Goal: Task Accomplishment & Management: Complete application form

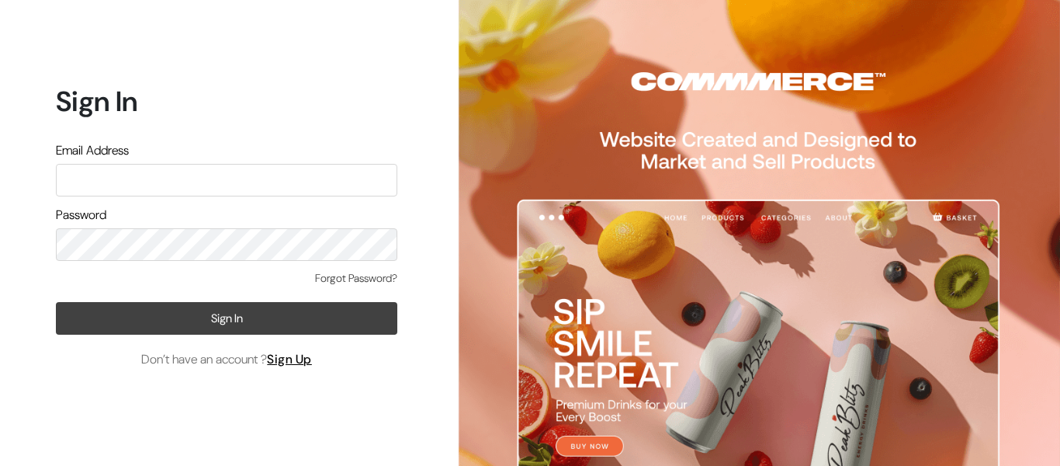
type input "[EMAIL_ADDRESS][DOMAIN_NAME]"
click at [204, 320] on button "Sign In" at bounding box center [227, 318] width 342 height 33
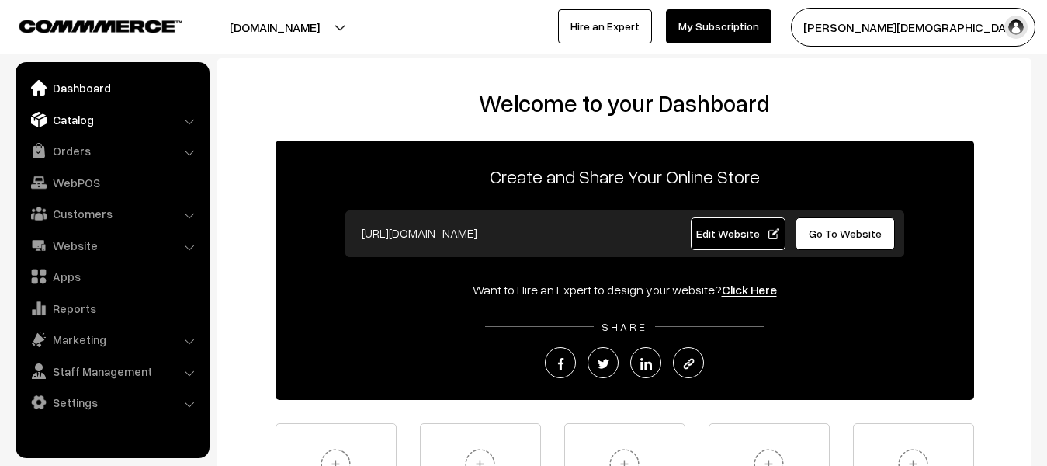
click at [84, 120] on link "Catalog" at bounding box center [111, 120] width 185 height 28
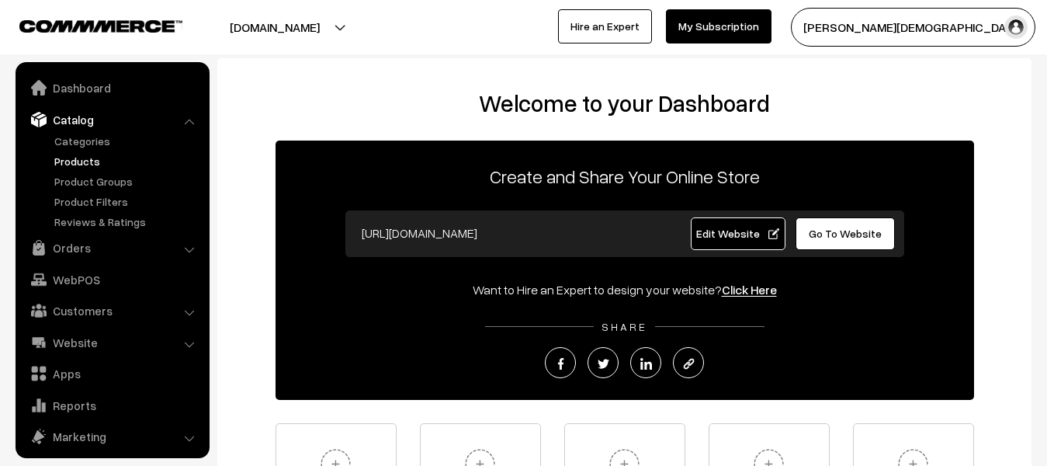
click at [82, 158] on link "Products" at bounding box center [127, 161] width 154 height 16
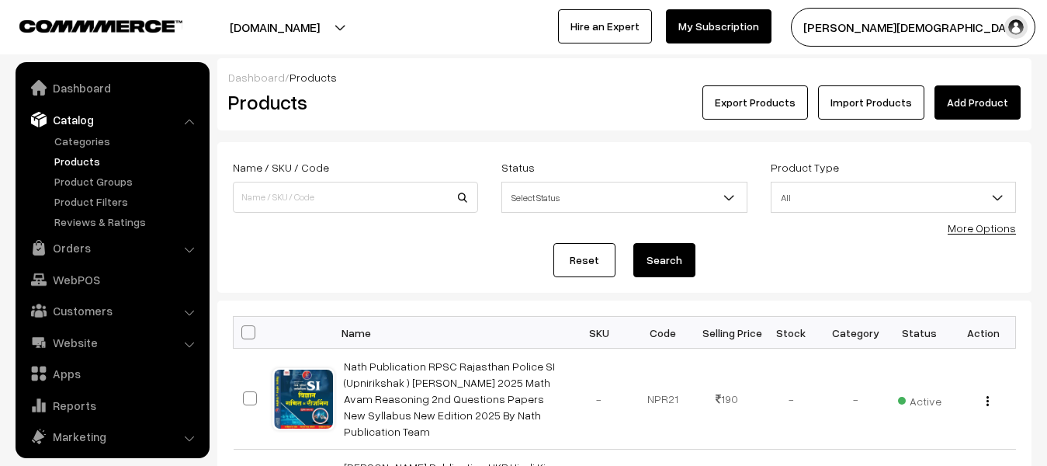
scroll to position [43, 0]
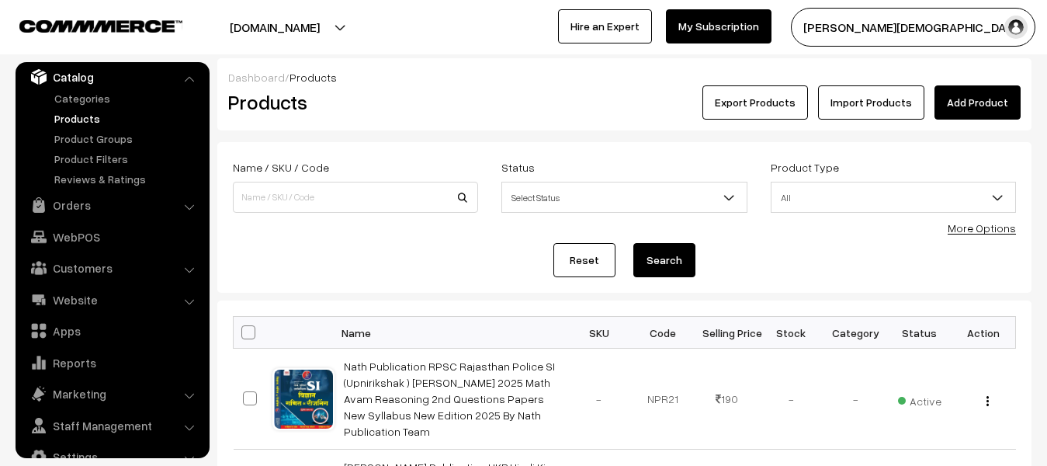
click at [979, 110] on link "Add Product" at bounding box center [978, 102] width 86 height 34
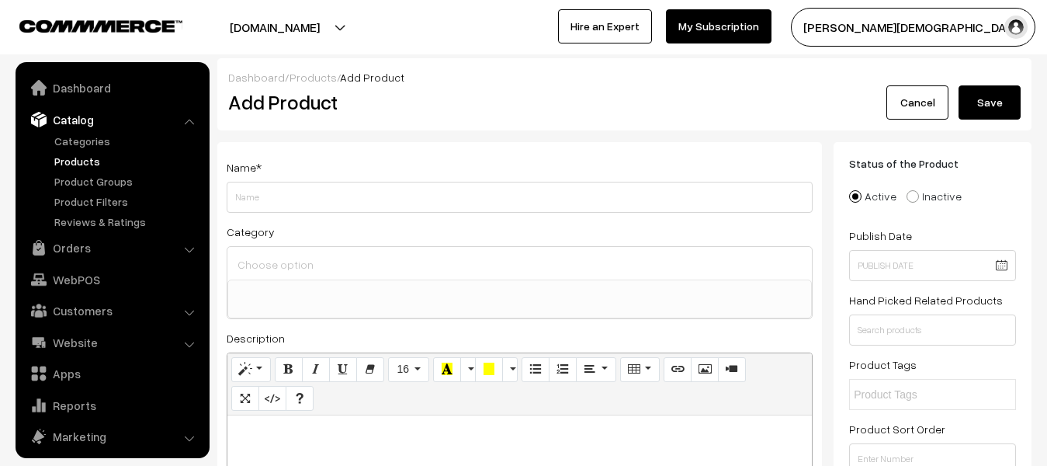
select select
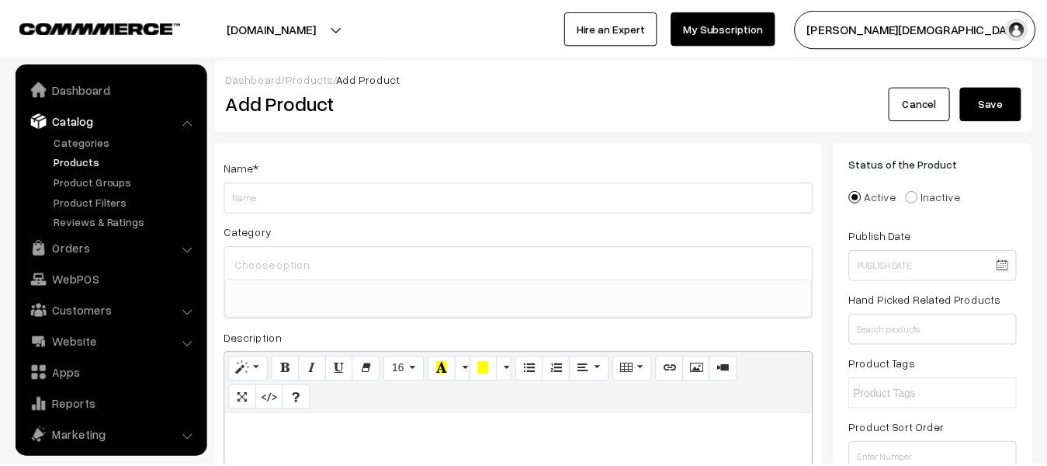
scroll to position [43, 0]
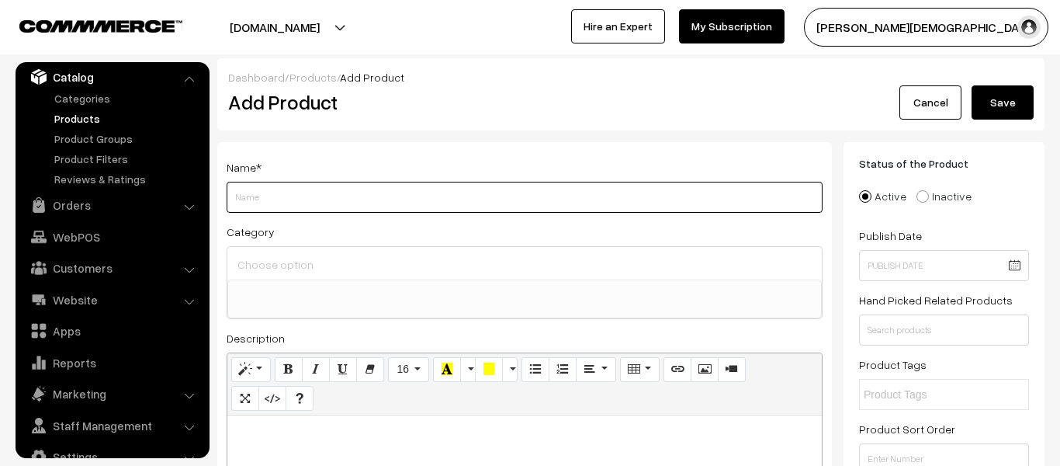
paste input "Cosmos Publication Series-15 NCERT Sar Sangrah One Liner New Syllabus New Editi…"
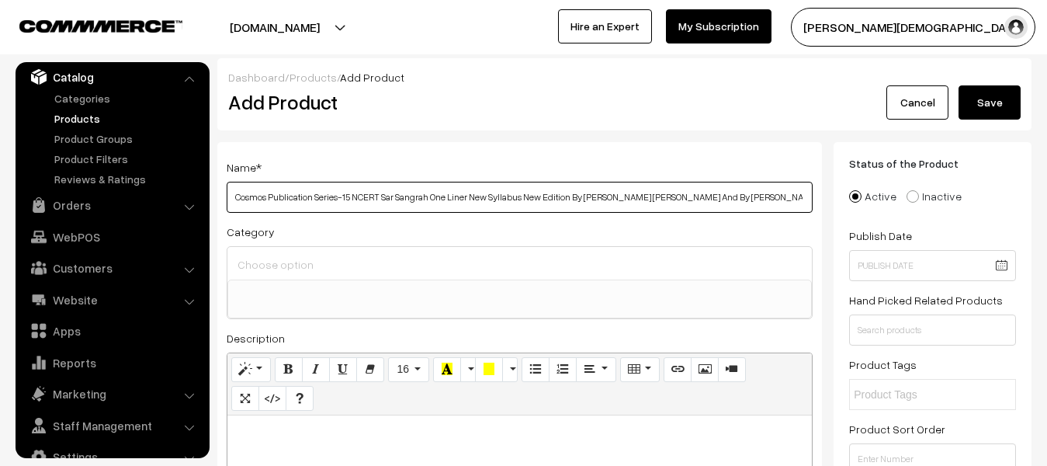
scroll to position [155, 0]
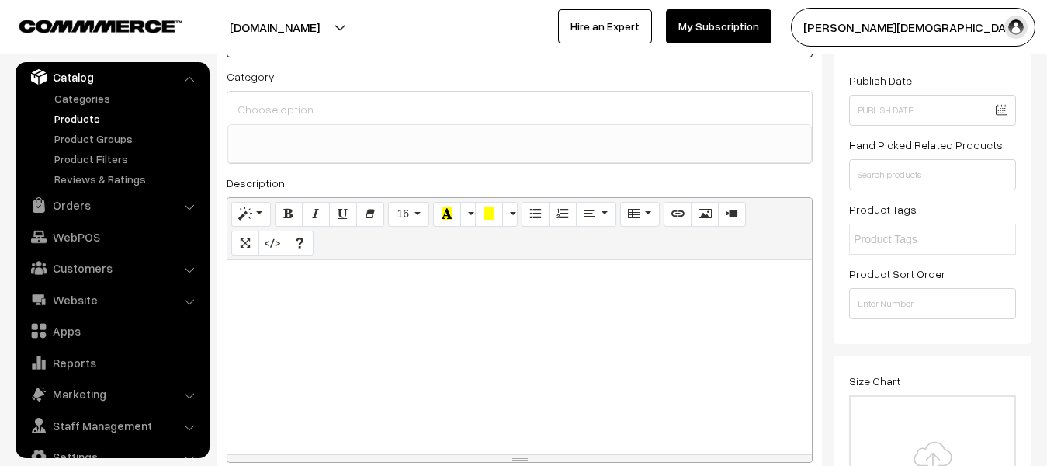
type input "Cosmos Publication Series-15 NCERT Sar Sangrah One Liner New Syllabus New Editi…"
click at [444, 276] on p at bounding box center [519, 277] width 569 height 19
paste div
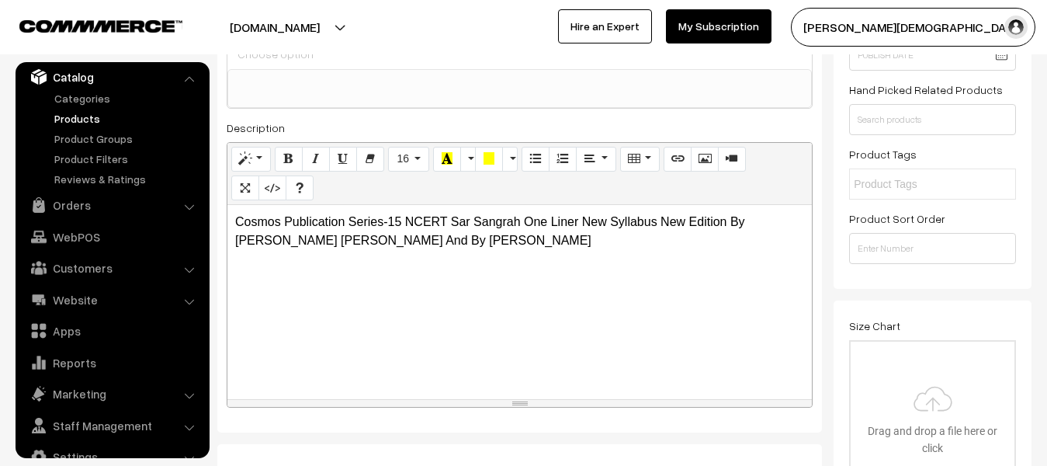
scroll to position [388, 0]
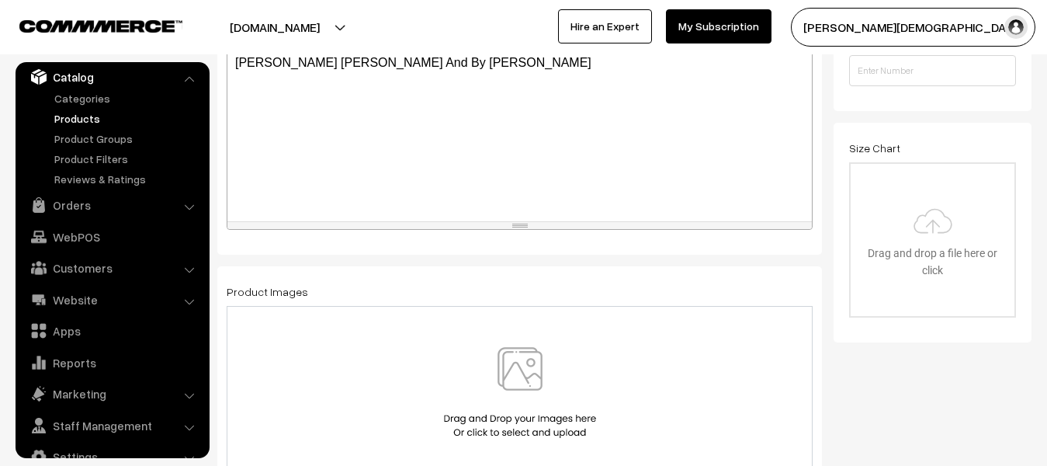
click at [508, 349] on img at bounding box center [520, 392] width 160 height 91
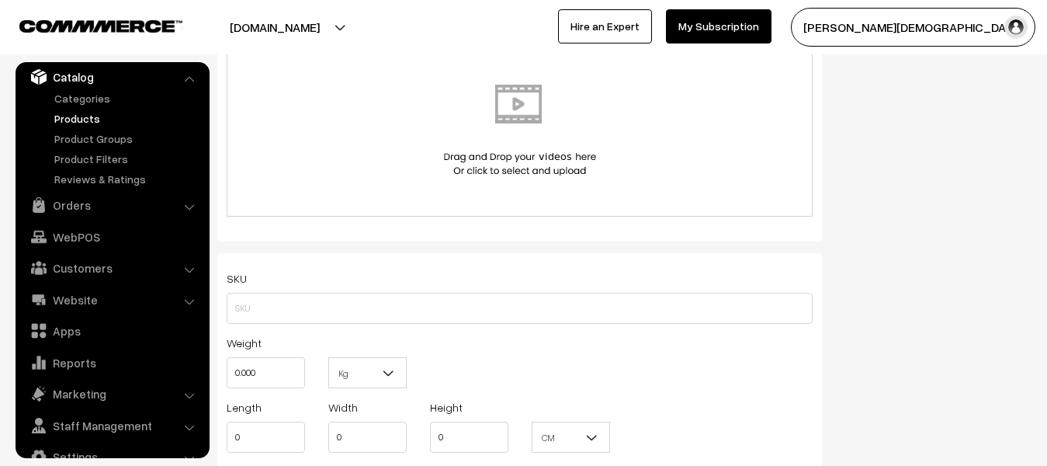
scroll to position [932, 0]
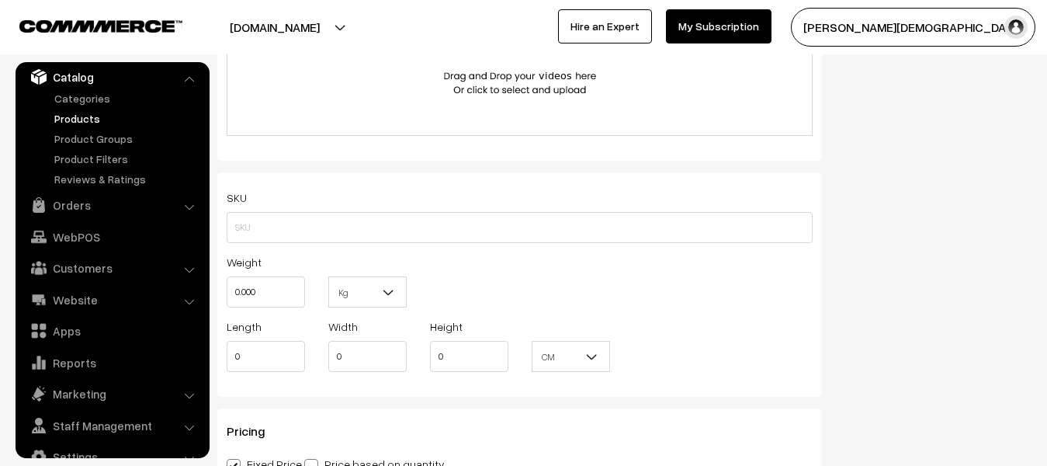
click at [305, 305] on div "Weight 0.000" at bounding box center [266, 284] width 102 height 64
click at [305, 292] on div "Weight 0.000" at bounding box center [266, 284] width 102 height 64
click at [286, 288] on input "0.000" at bounding box center [266, 291] width 78 height 31
type input "0"
type input "1"
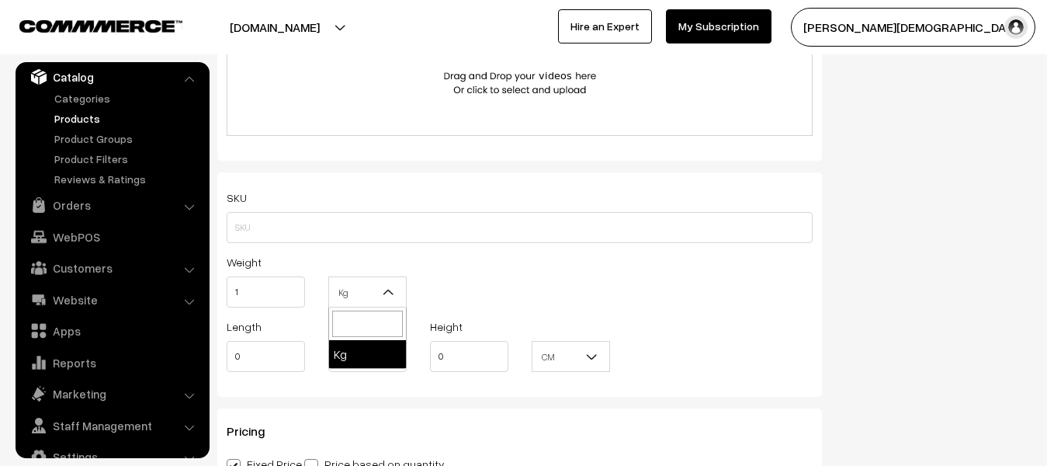
click at [373, 293] on span "Kg" at bounding box center [367, 292] width 77 height 27
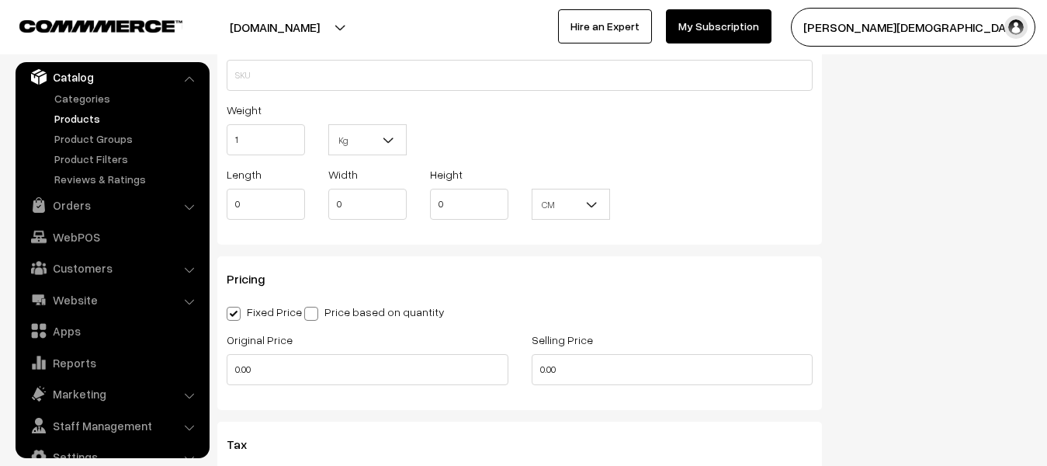
scroll to position [1087, 0]
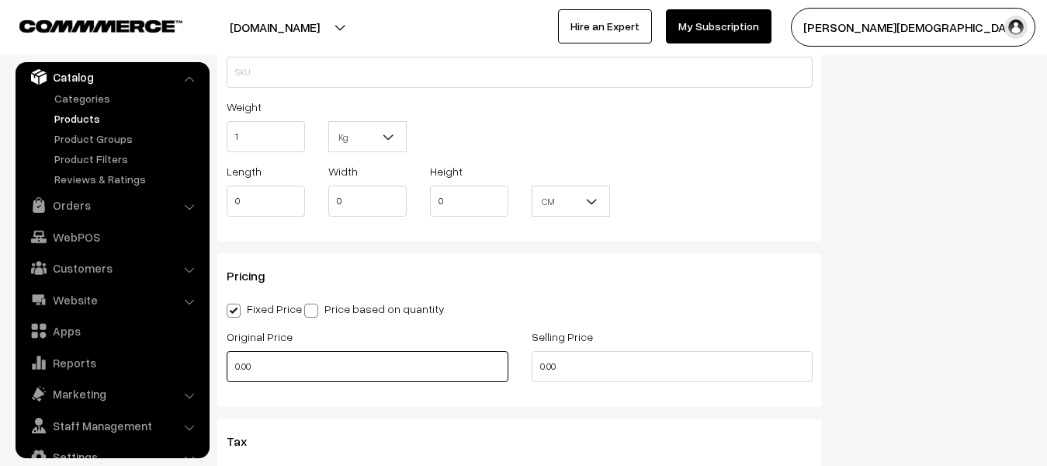
click at [339, 373] on input "0.00" at bounding box center [368, 366] width 282 height 31
type input "0"
type input "240"
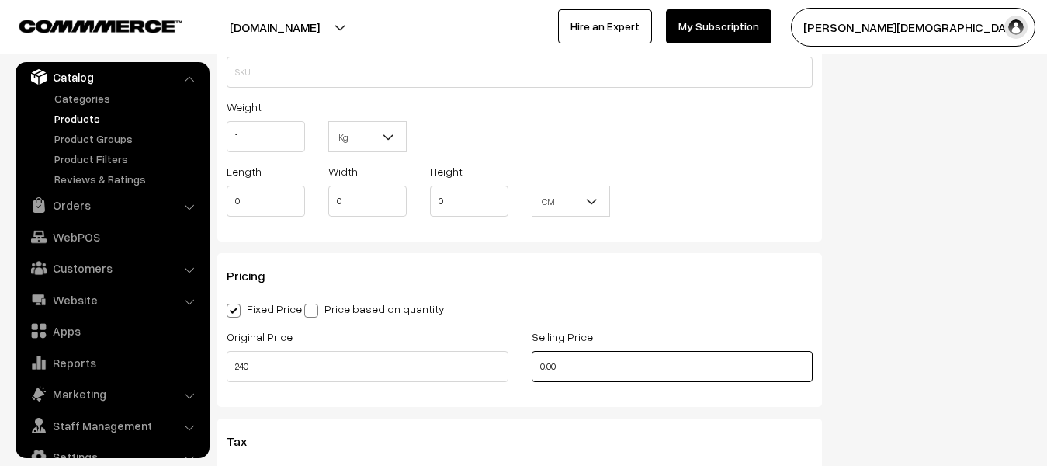
click at [643, 357] on input "0.00" at bounding box center [673, 366] width 282 height 31
type input "0"
type input "299"
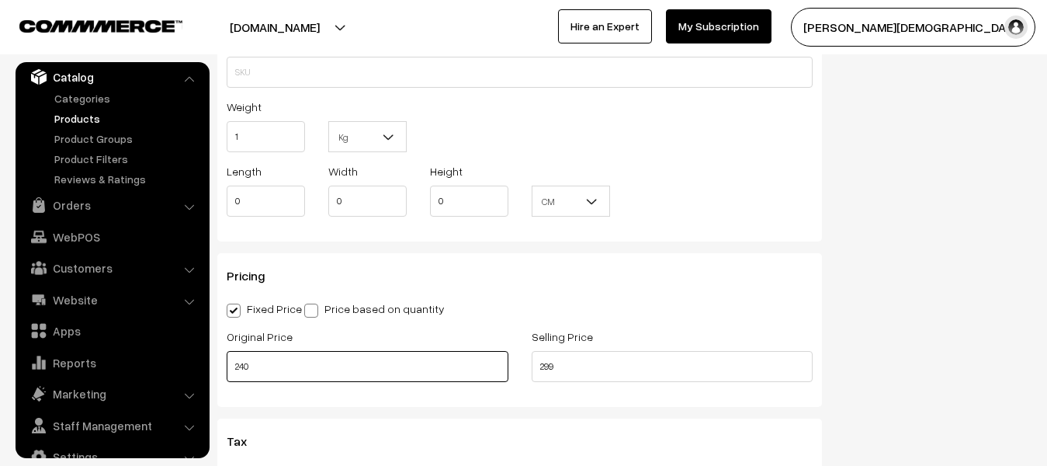
click at [360, 373] on input "240" at bounding box center [368, 366] width 282 height 31
type input "2"
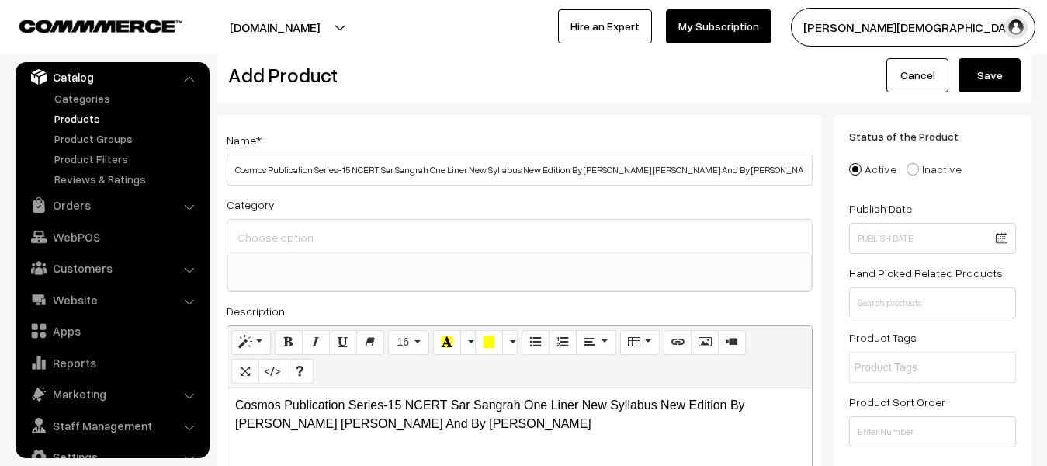
scroll to position [0, 0]
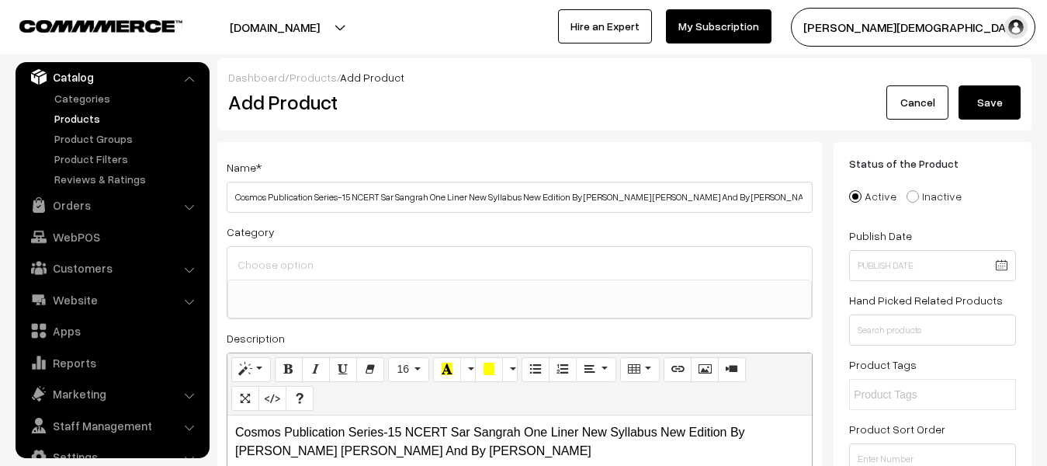
type input "540"
click at [1004, 113] on button "Save" at bounding box center [990, 102] width 62 height 34
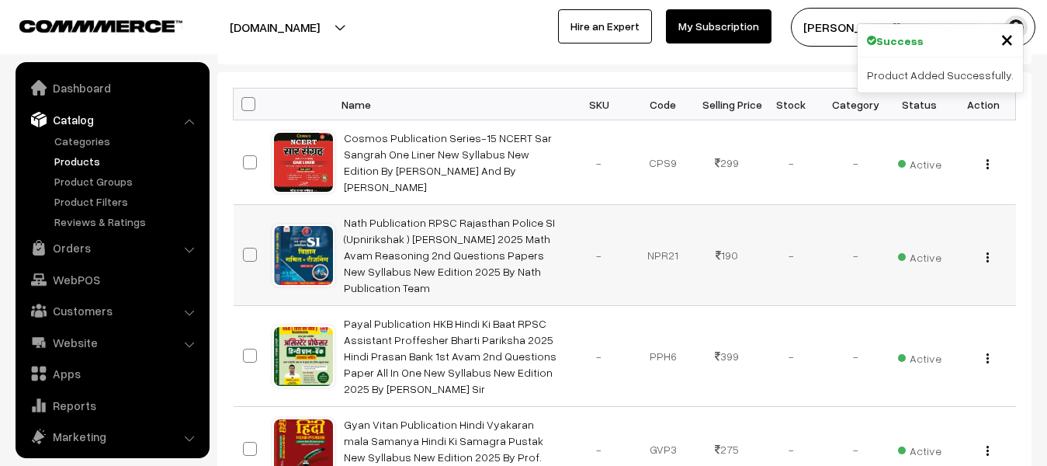
scroll to position [43, 0]
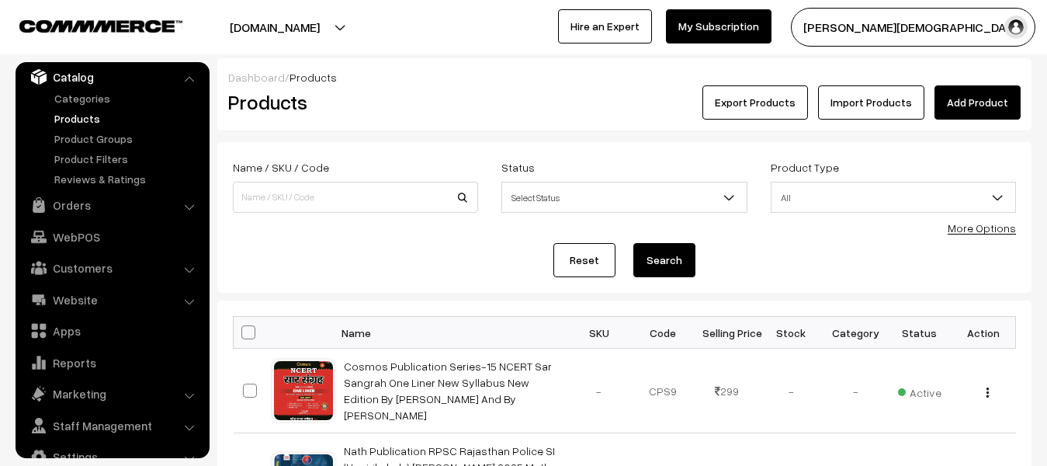
click at [958, 106] on link "Add Product" at bounding box center [978, 102] width 86 height 34
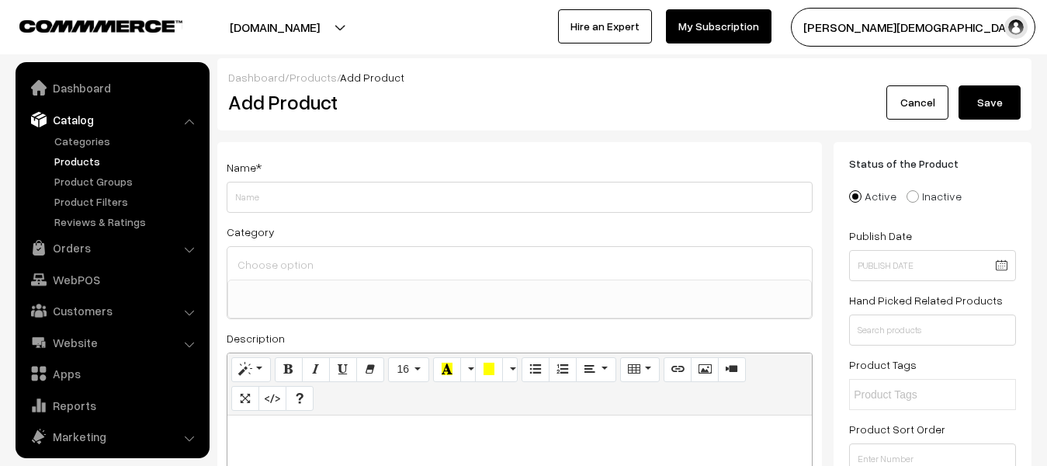
select select
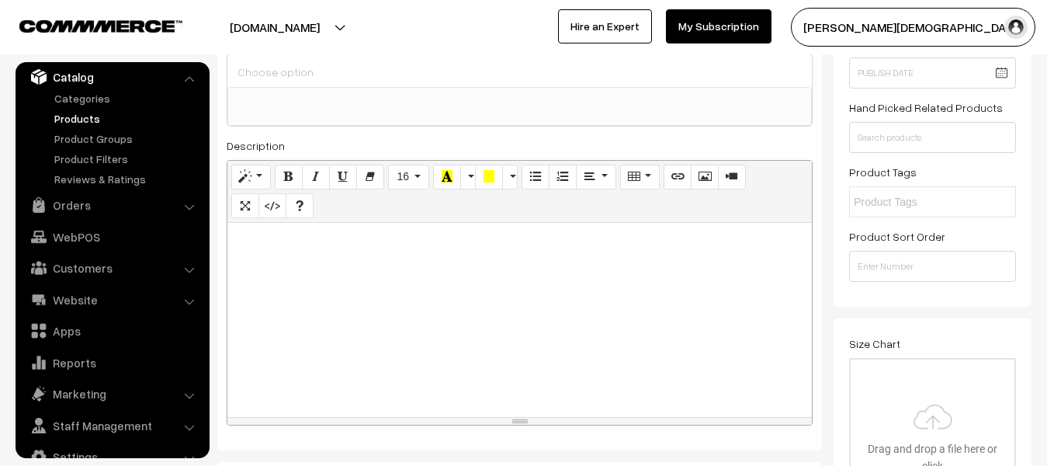
scroll to position [233, 0]
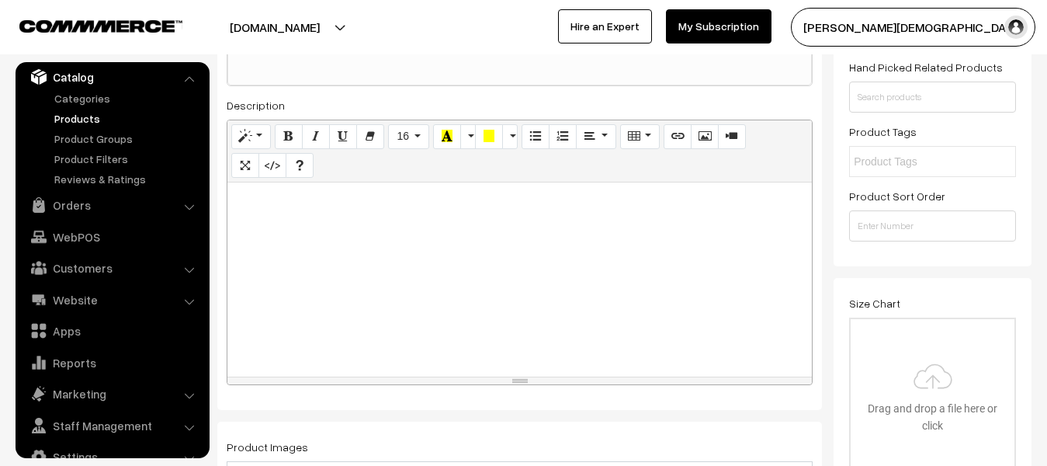
type input "[PERSON_NAME] Publication 7 Phero Wali Series Hand Written Notes Static G.K Vis…"
click at [387, 319] on div at bounding box center [519, 279] width 585 height 194
paste div
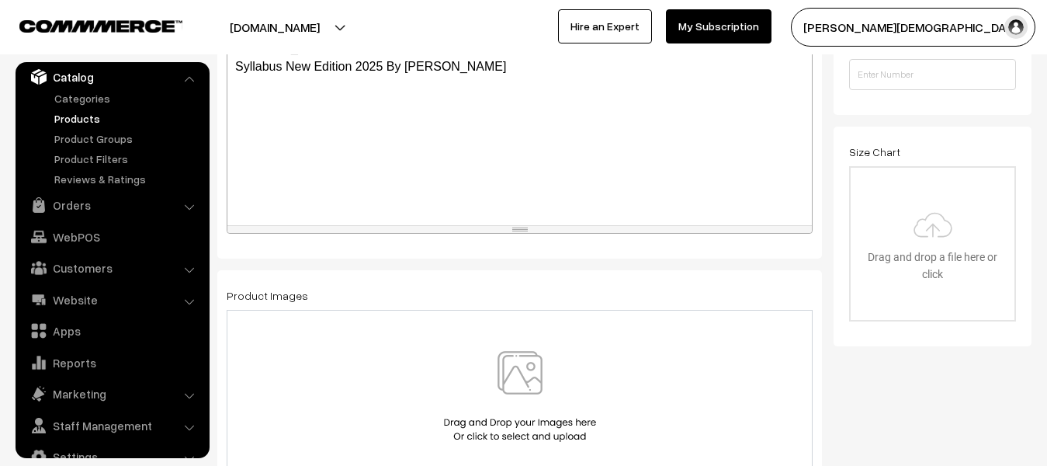
scroll to position [543, 0]
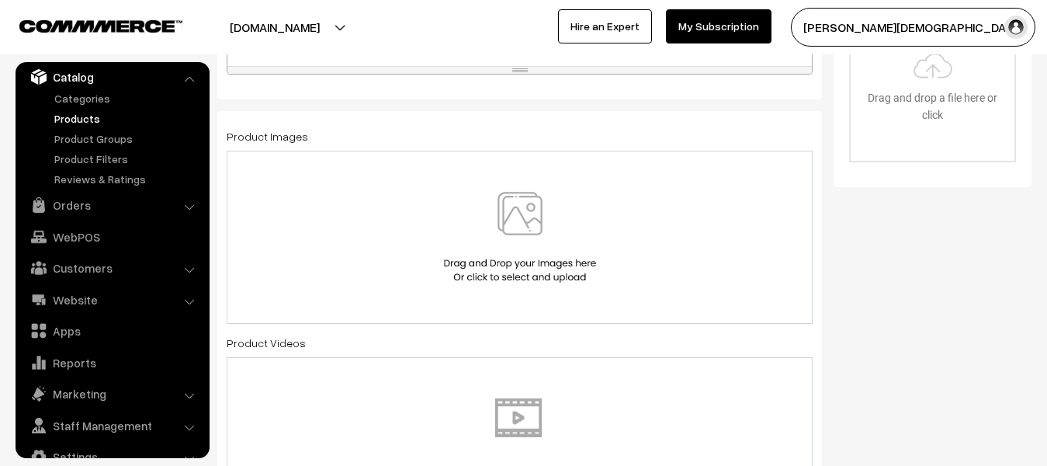
click at [501, 246] on img at bounding box center [520, 237] width 160 height 91
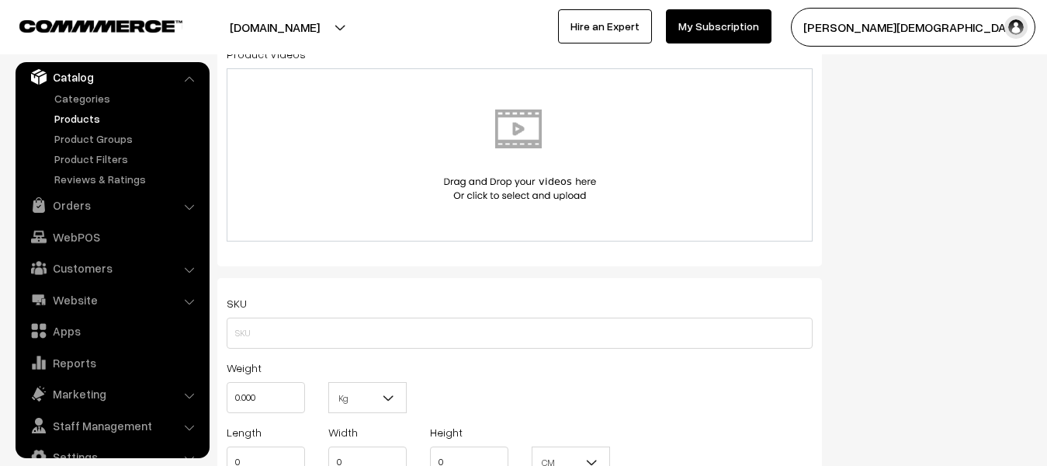
scroll to position [854, 0]
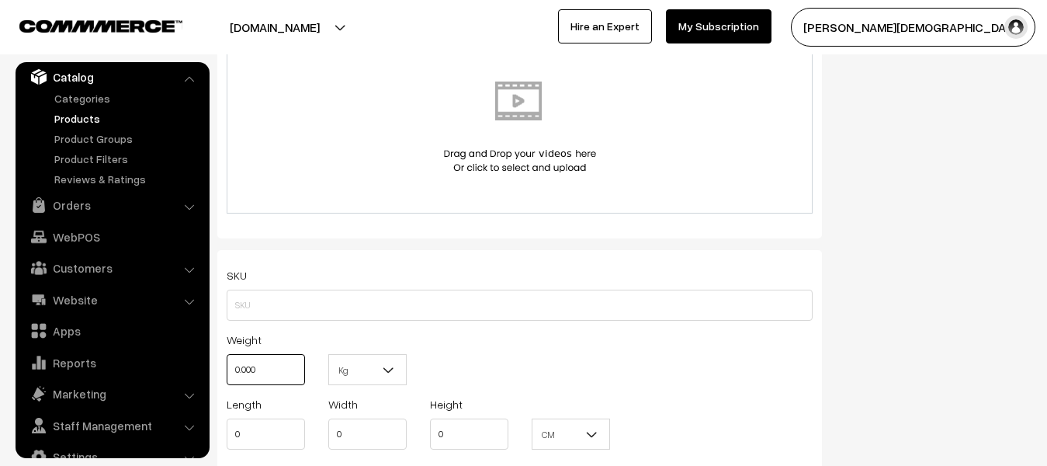
click at [293, 383] on input "0.000" at bounding box center [266, 369] width 78 height 31
type input "0"
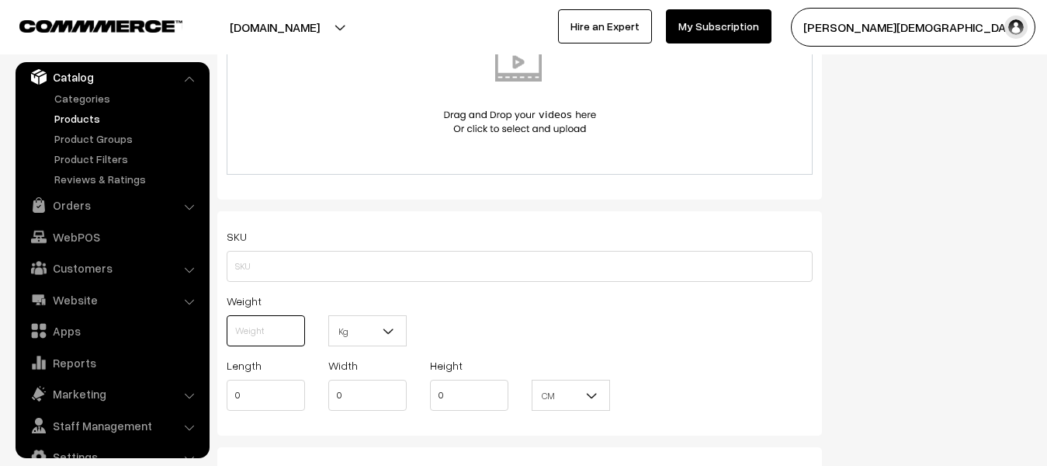
scroll to position [932, 0]
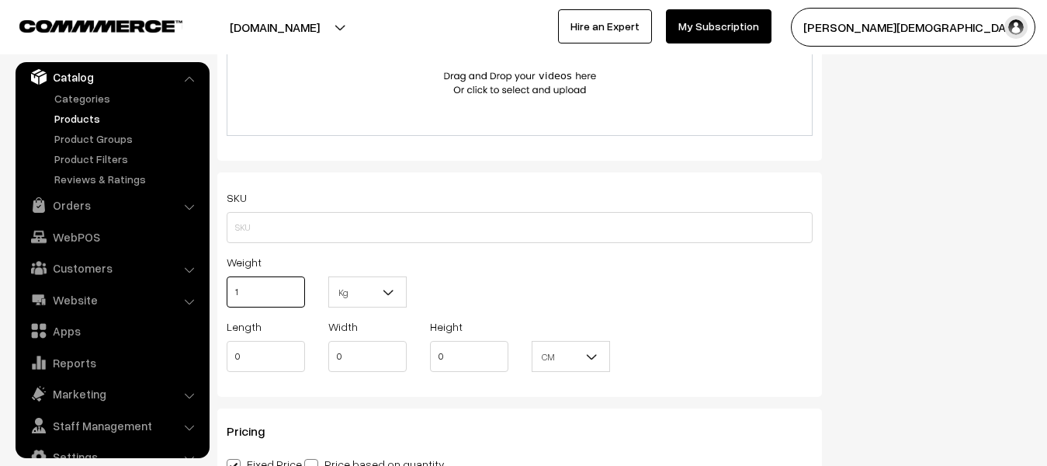
type input "1"
click at [393, 297] on b at bounding box center [389, 292] width 16 height 16
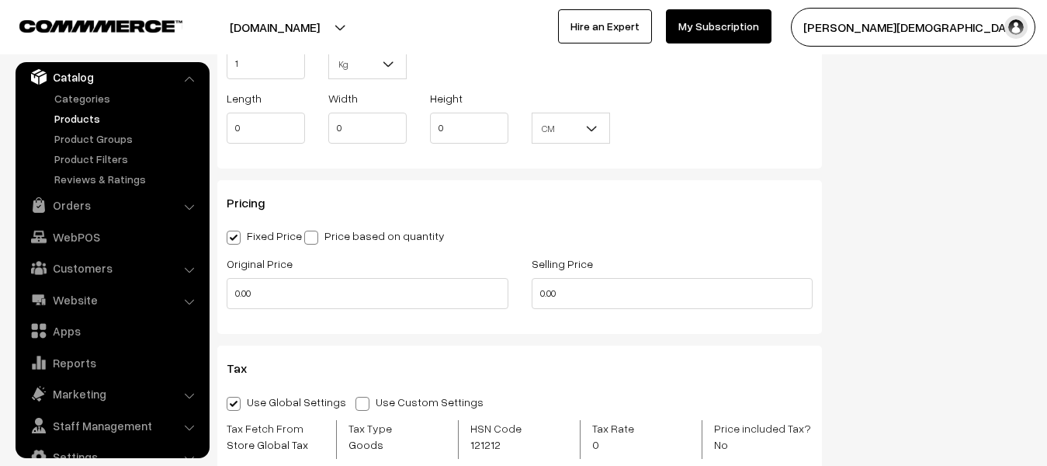
scroll to position [1164, 0]
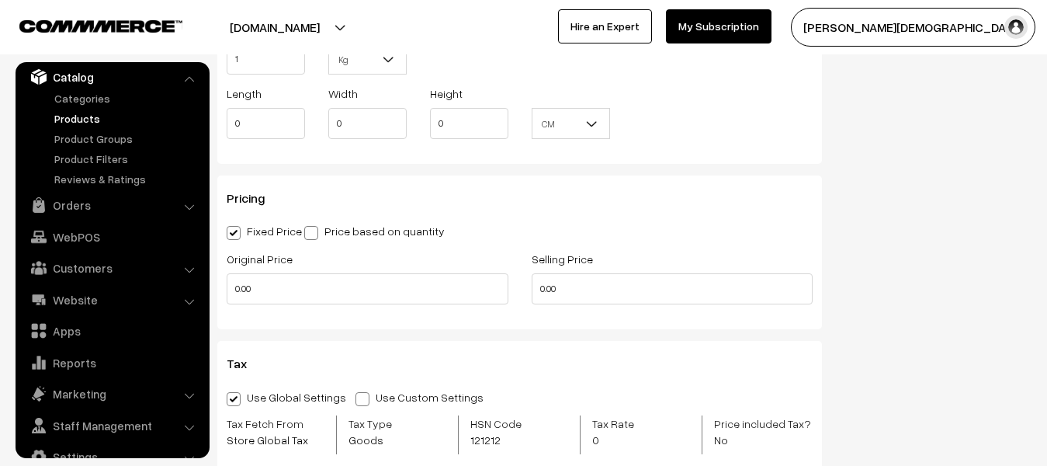
drag, startPoint x: 306, startPoint y: 312, endPoint x: 304, endPoint y: 297, distance: 15.7
click at [306, 309] on div "Original Price 0.00" at bounding box center [367, 281] width 305 height 64
click at [304, 297] on input "0.00" at bounding box center [368, 288] width 282 height 31
type input "0"
type input "225"
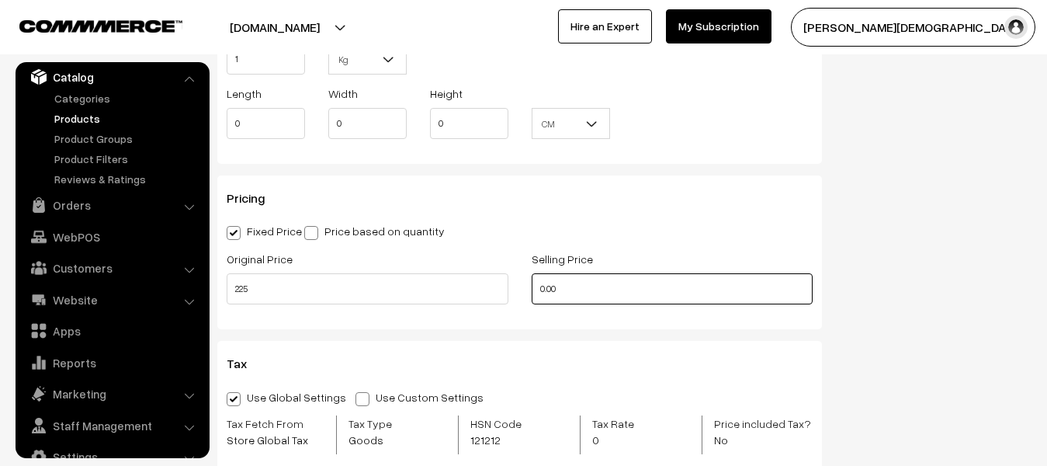
click at [600, 303] on input "0.00" at bounding box center [673, 288] width 282 height 31
type input "0"
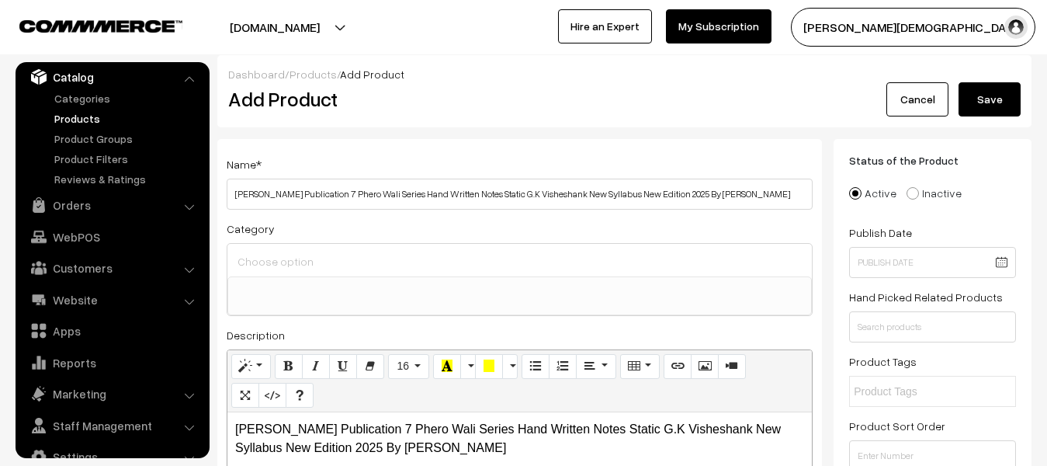
scroll to position [0, 0]
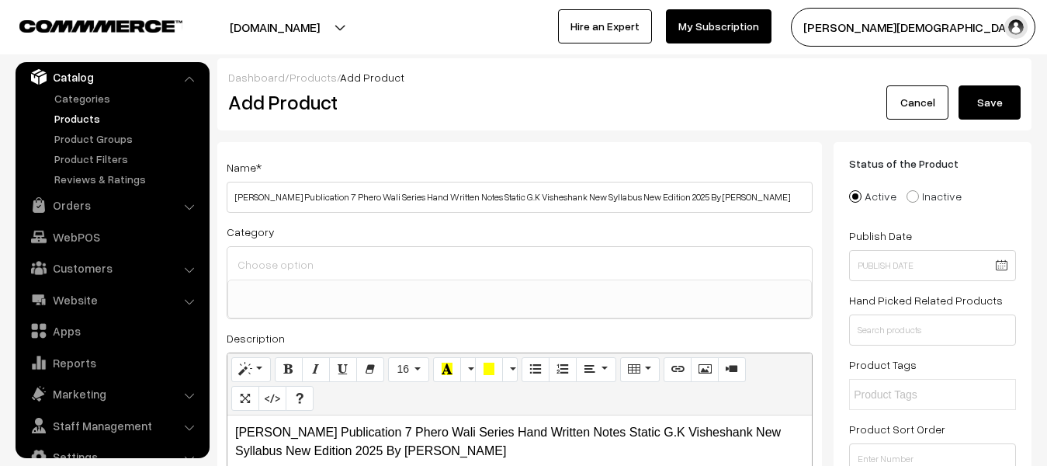
type input "185"
click at [960, 104] on button "Save" at bounding box center [990, 102] width 62 height 34
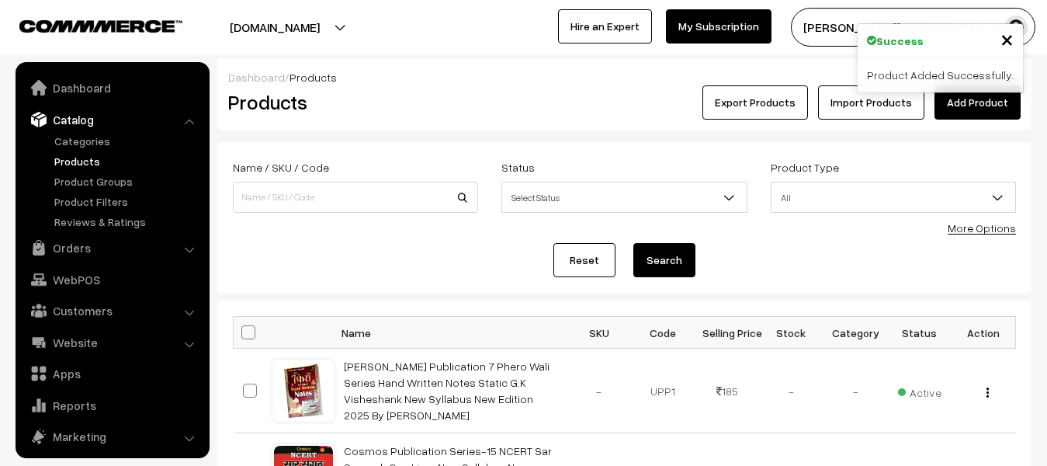
scroll to position [43, 0]
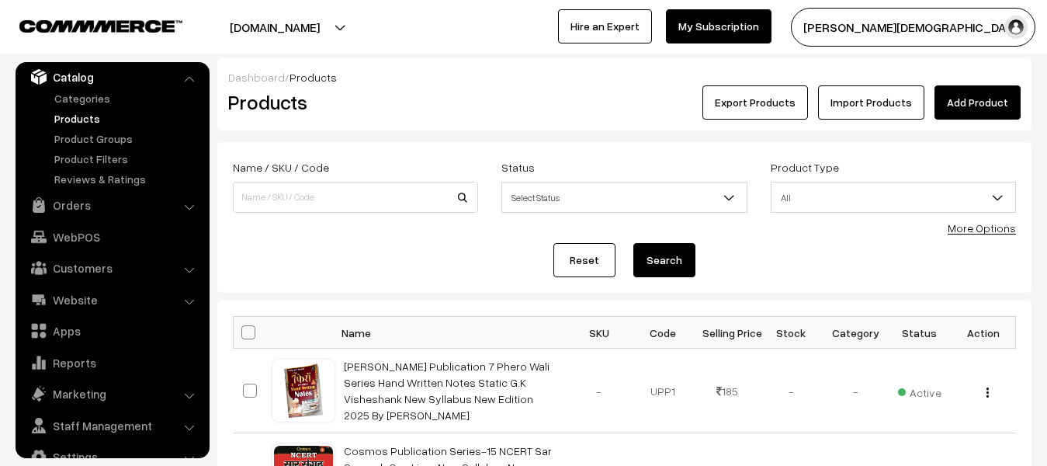
click at [935, 102] on div "Export Products Import Products Add Product" at bounding box center [760, 102] width 521 height 34
click at [946, 90] on link "Add Product" at bounding box center [978, 102] width 86 height 34
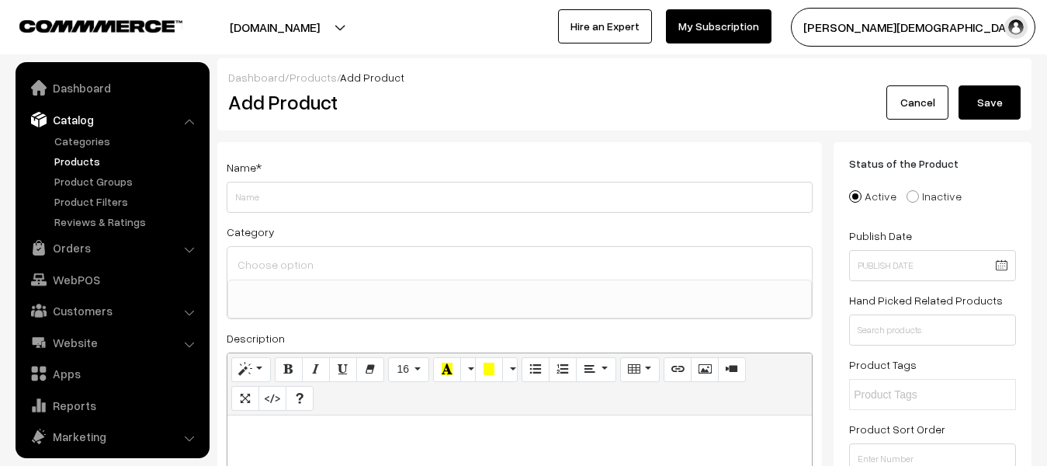
select select
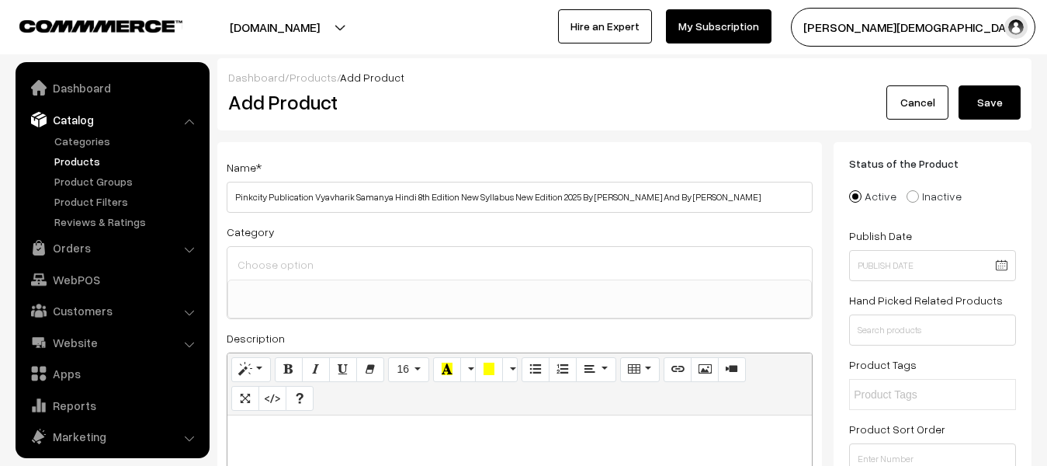
scroll to position [43, 0]
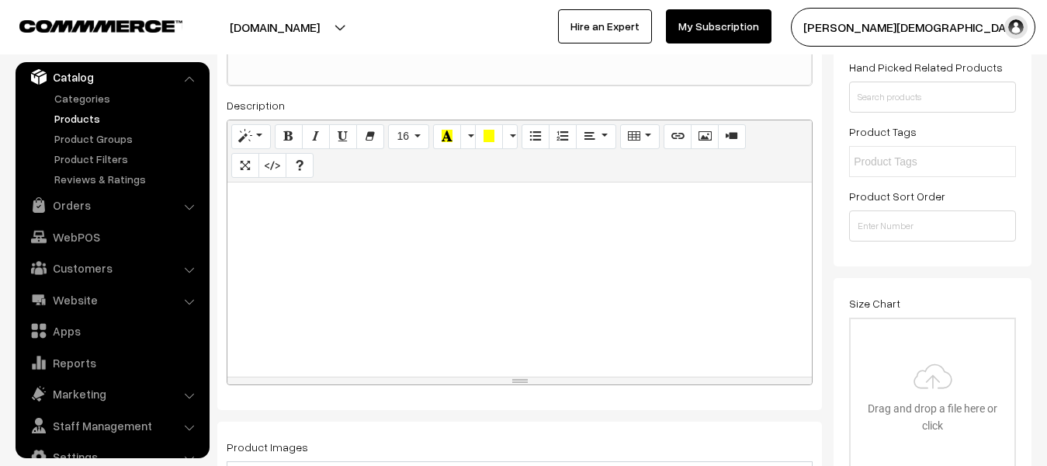
type input "Pinkcity Publication Vyavharik Samanya Hindi 8th Edition New Syllabus New Editi…"
click at [349, 339] on div at bounding box center [519, 279] width 585 height 194
paste div
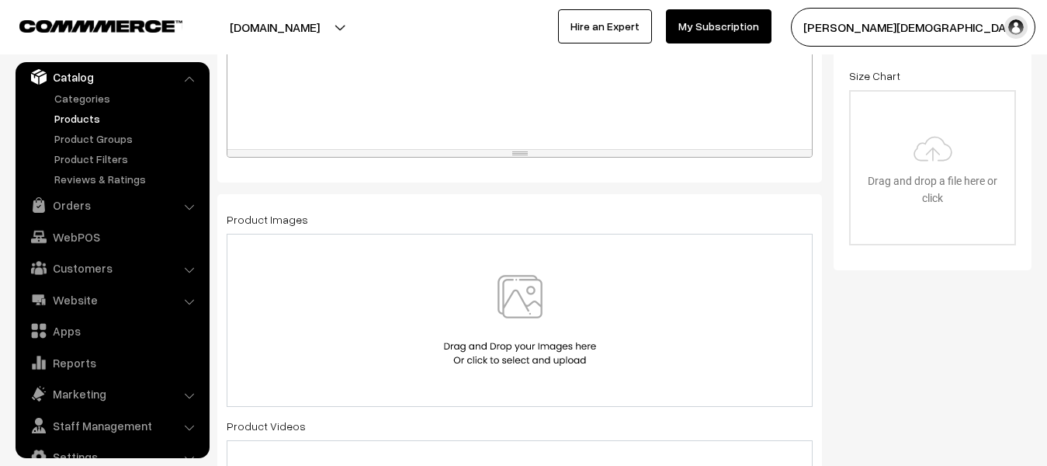
scroll to position [466, 0]
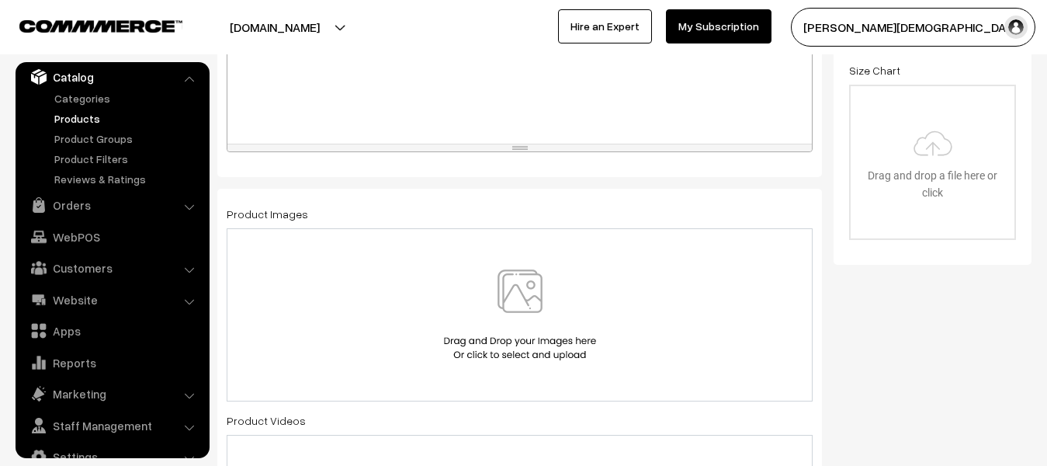
click at [512, 356] on img at bounding box center [520, 314] width 160 height 91
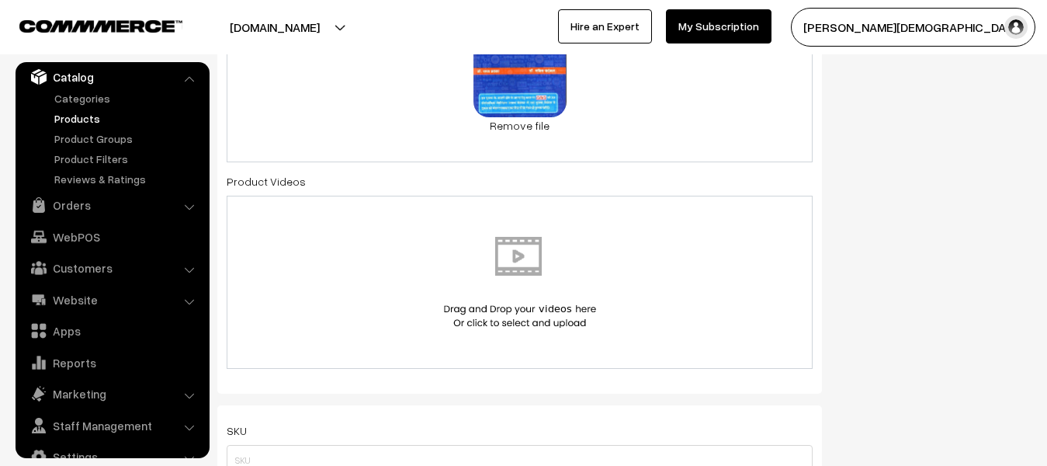
scroll to position [854, 0]
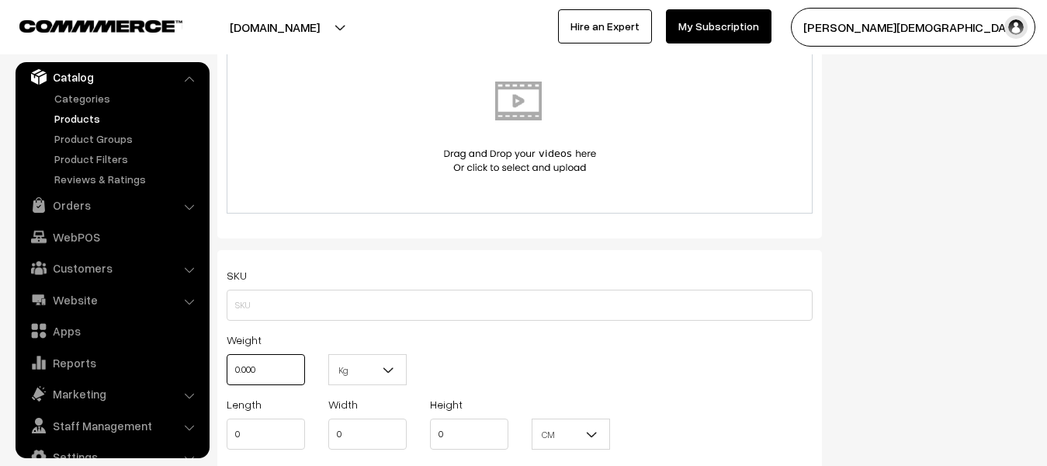
click at [294, 382] on input "0.000" at bounding box center [266, 369] width 78 height 31
type input "0"
type input "1"
click at [388, 368] on b at bounding box center [389, 370] width 16 height 16
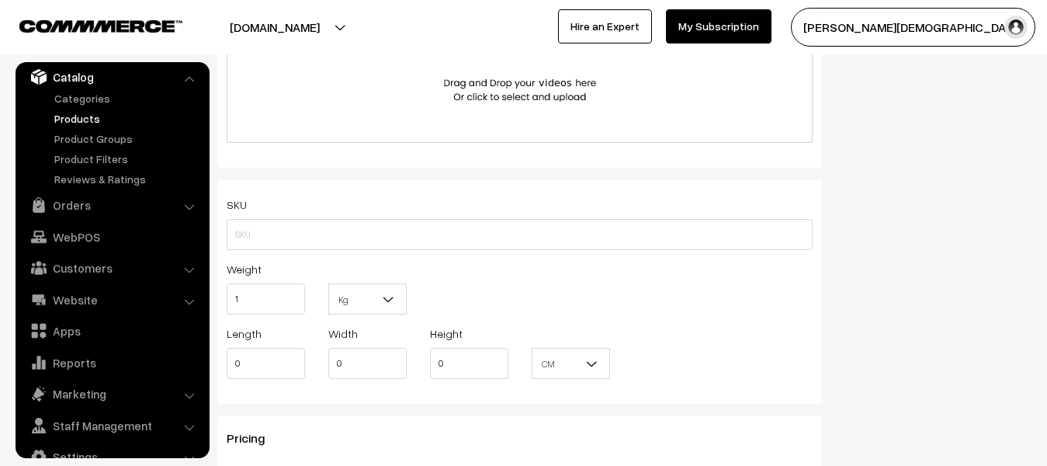
scroll to position [1009, 0]
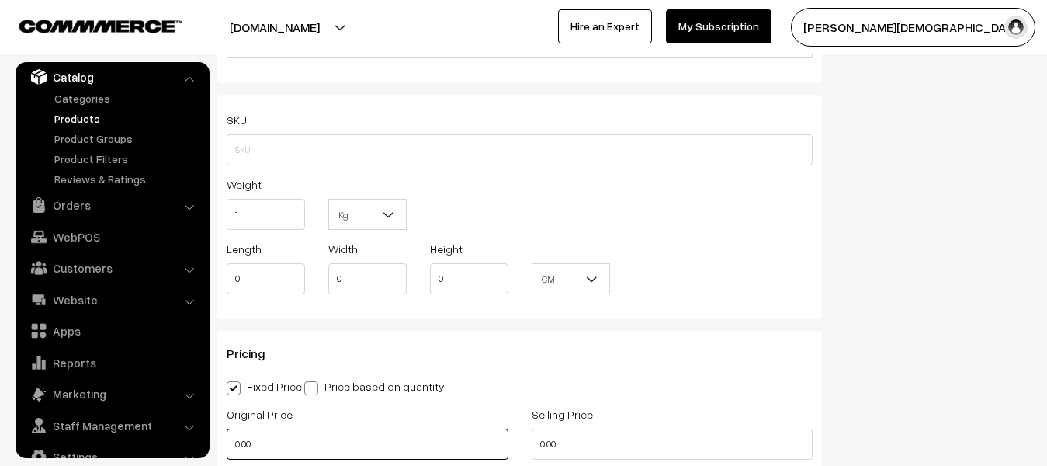
click at [333, 437] on input "0.00" at bounding box center [368, 443] width 282 height 31
type input "0"
type input "400"
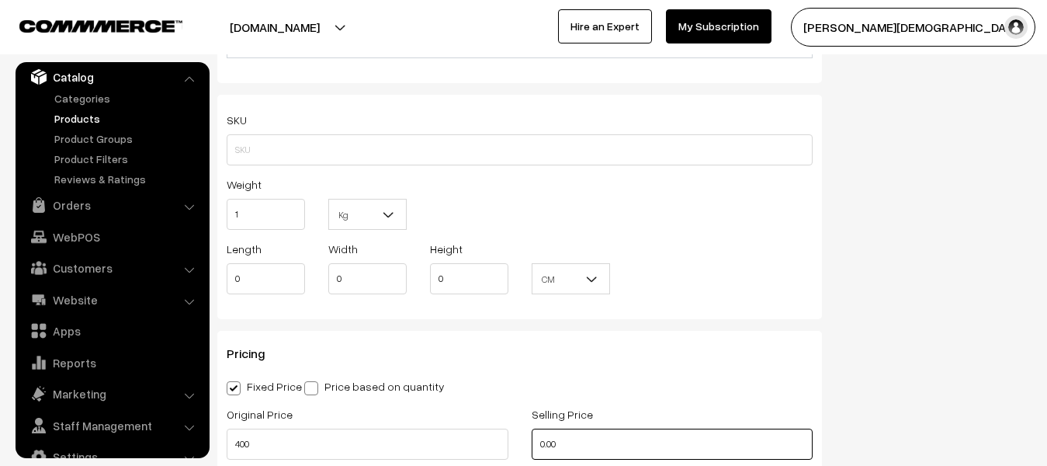
click at [601, 443] on input "0.00" at bounding box center [673, 443] width 282 height 31
type input "0"
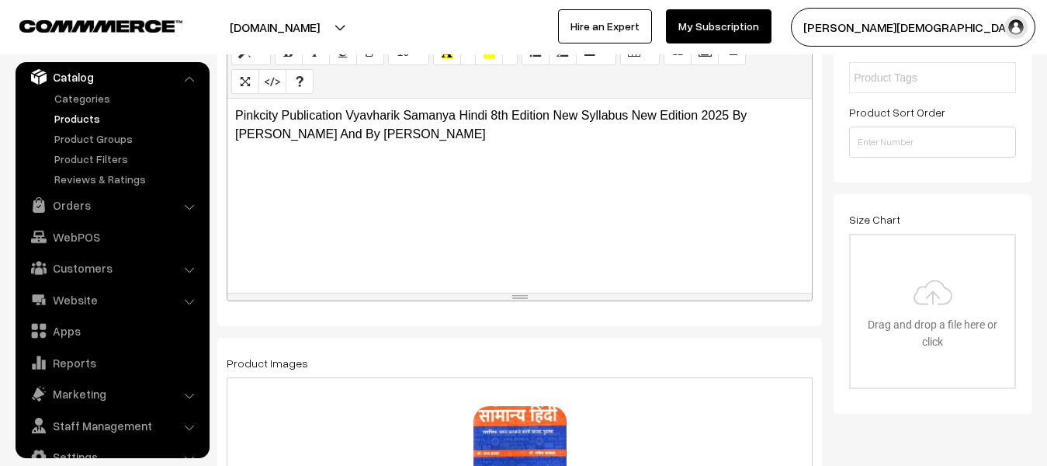
scroll to position [0, 0]
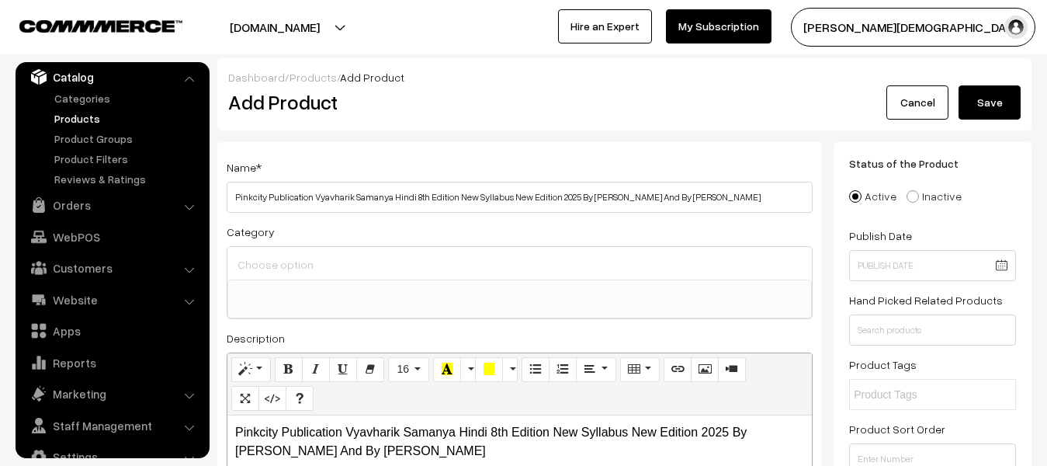
type input "260"
click at [972, 114] on button "Save" at bounding box center [990, 102] width 62 height 34
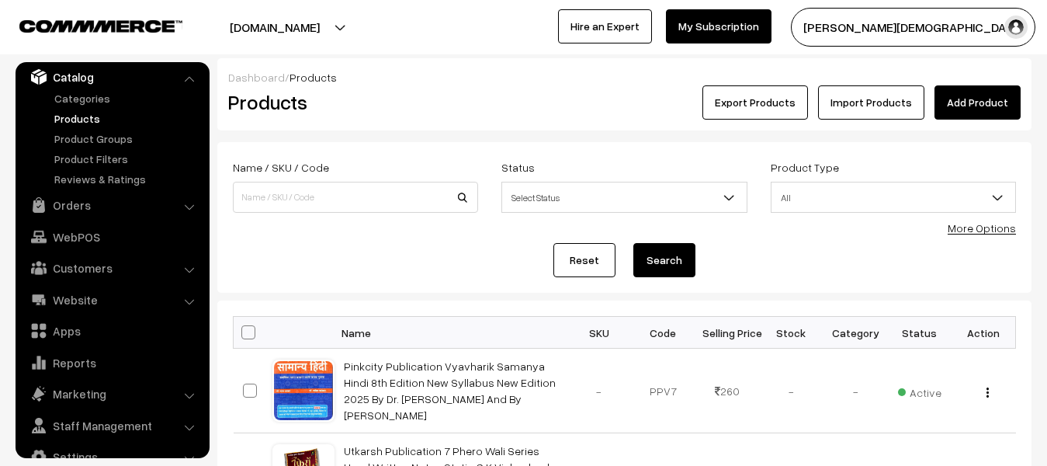
click at [959, 123] on div "Dashboard / Products Products Export Products Import Products Add Product" at bounding box center [624, 94] width 814 height 72
click at [955, 109] on link "Add Product" at bounding box center [978, 102] width 86 height 34
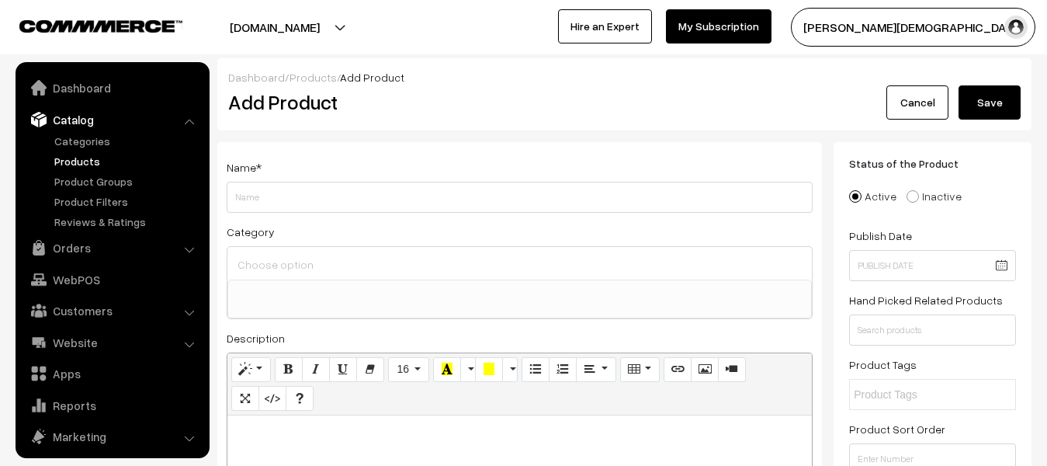
select select
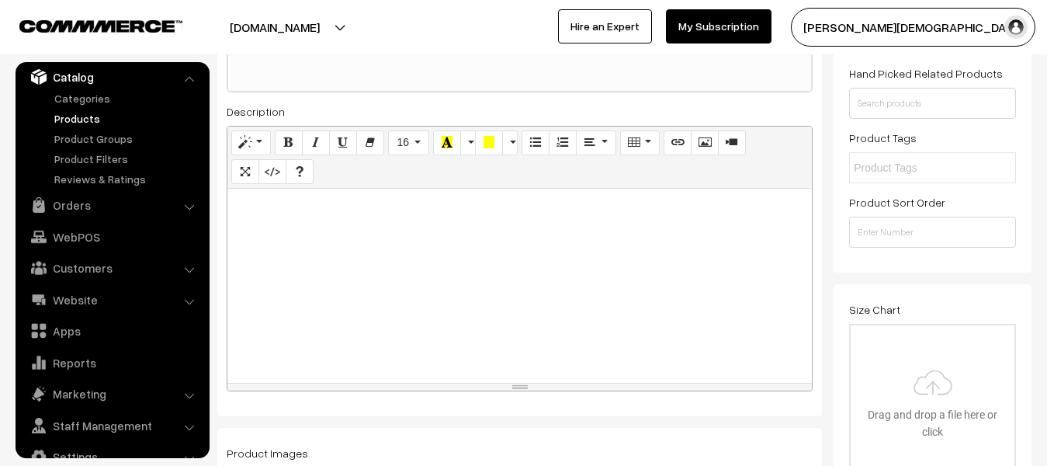
scroll to position [233, 0]
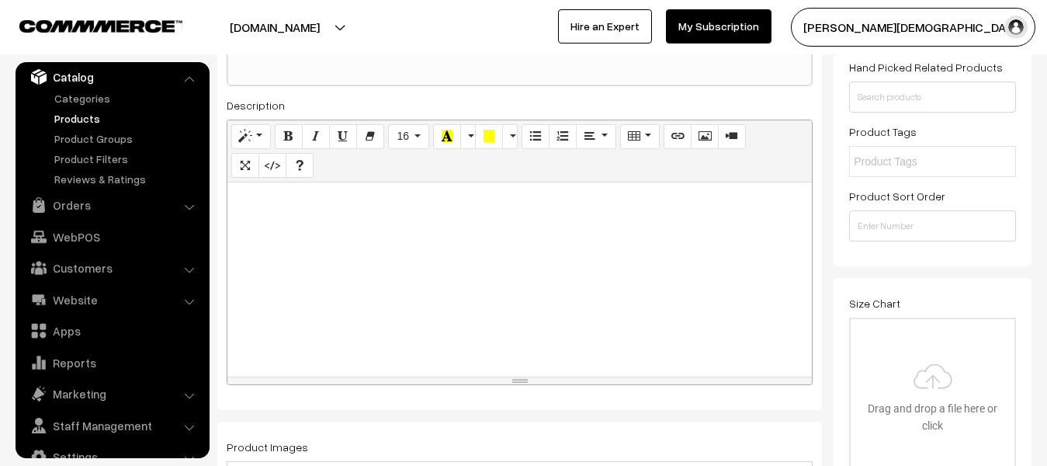
type input "[PERSON_NAME] Publication Golden 4999+ PYQS Hindi Medium Bhugol,Itihas,Rajvyavs…"
click at [389, 313] on div at bounding box center [519, 279] width 585 height 194
paste div
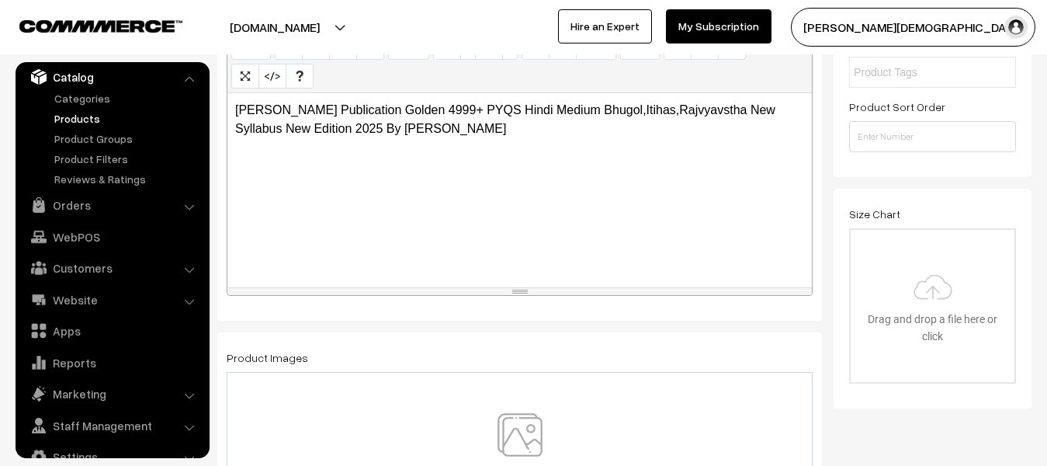
scroll to position [466, 0]
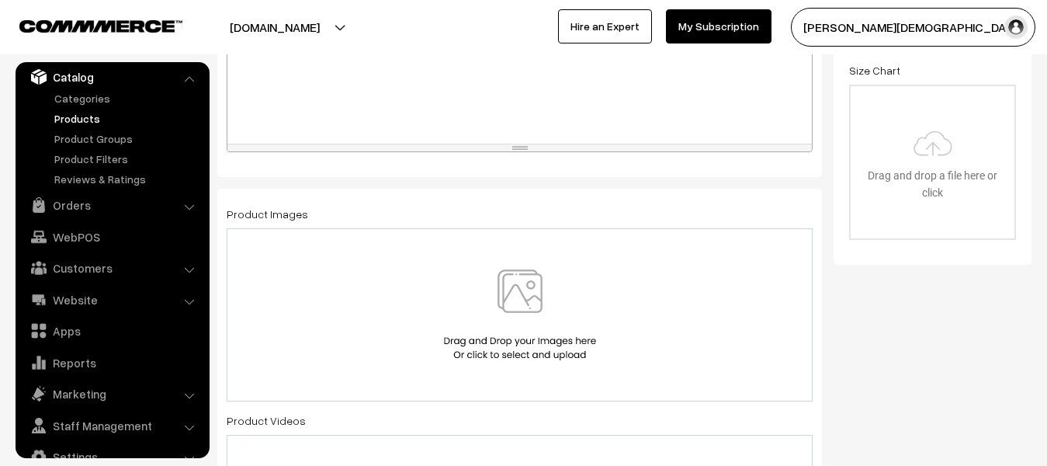
click at [487, 284] on img at bounding box center [520, 314] width 160 height 91
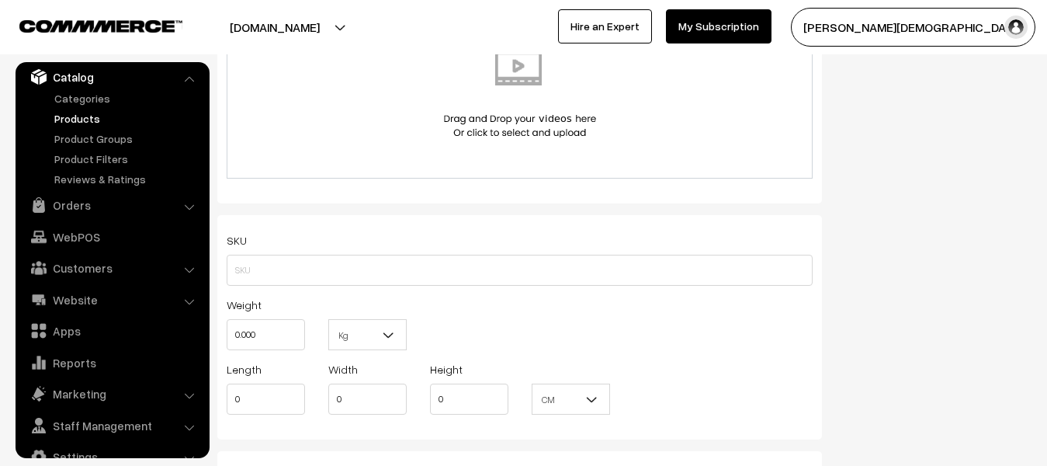
scroll to position [932, 0]
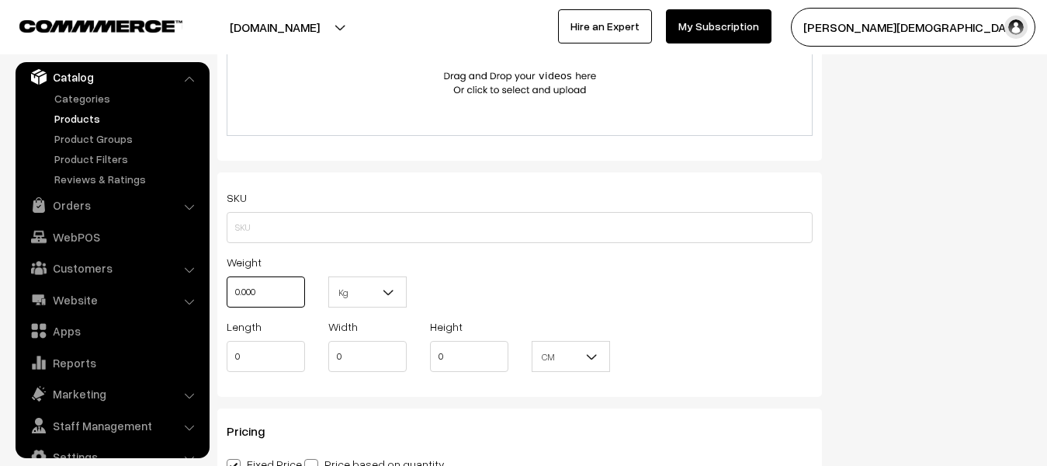
click at [269, 307] on input "0.000" at bounding box center [266, 291] width 78 height 31
type input "0"
type input "1"
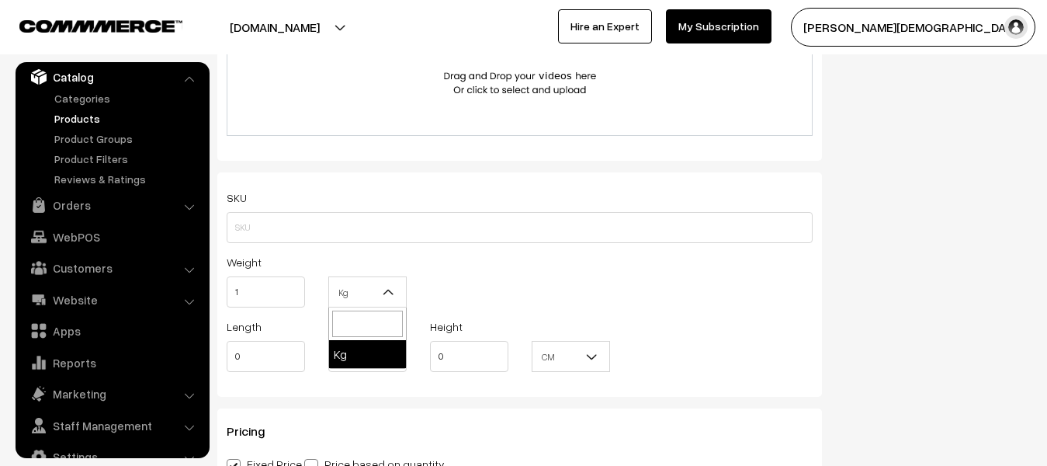
click at [390, 286] on b at bounding box center [389, 292] width 16 height 16
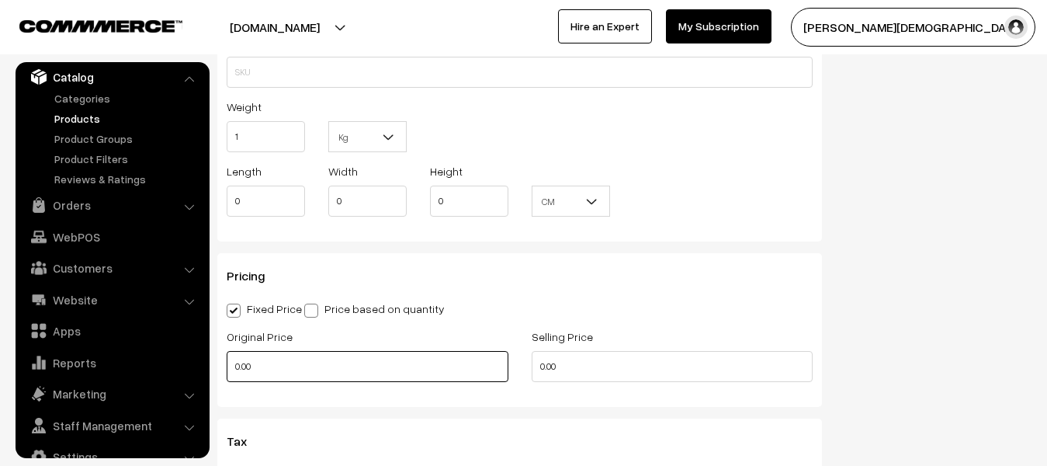
click at [319, 358] on input "0.00" at bounding box center [368, 366] width 282 height 31
type input "0"
type input "350"
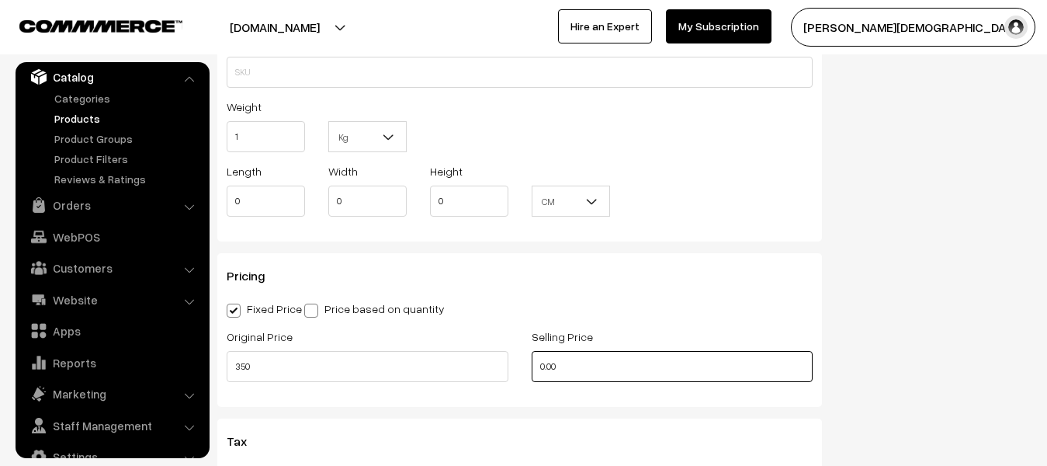
click at [574, 376] on input "0.00" at bounding box center [673, 366] width 282 height 31
type input "0"
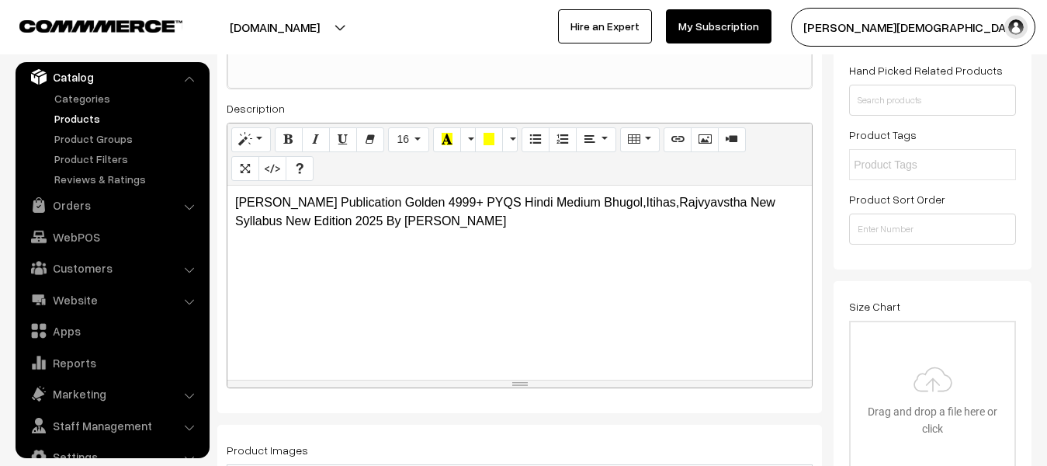
scroll to position [0, 0]
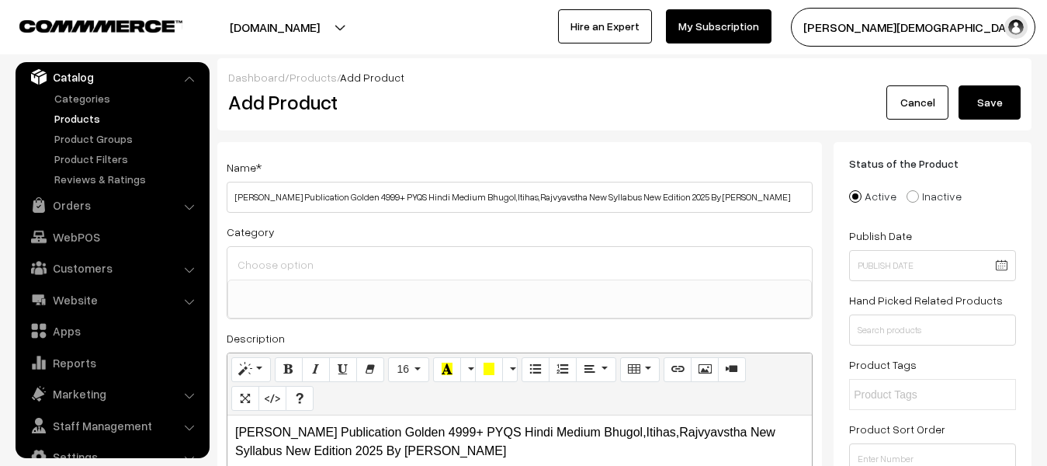
type input "280"
click at [987, 99] on button "Save" at bounding box center [990, 102] width 62 height 34
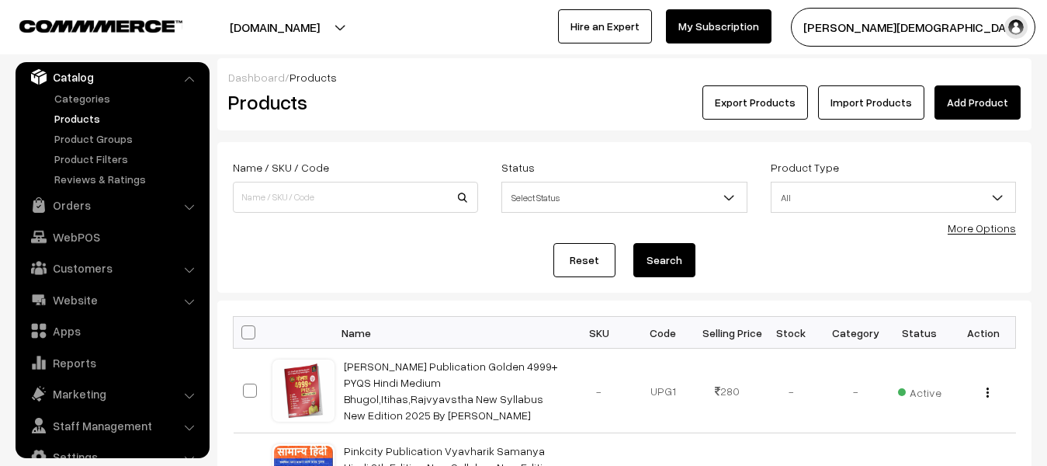
click at [938, 115] on link "Add Product" at bounding box center [978, 102] width 86 height 34
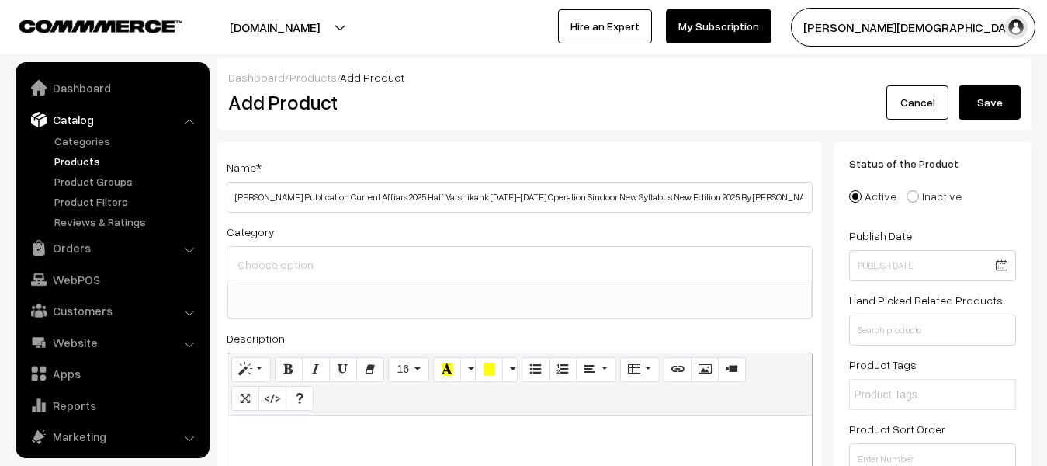
select select
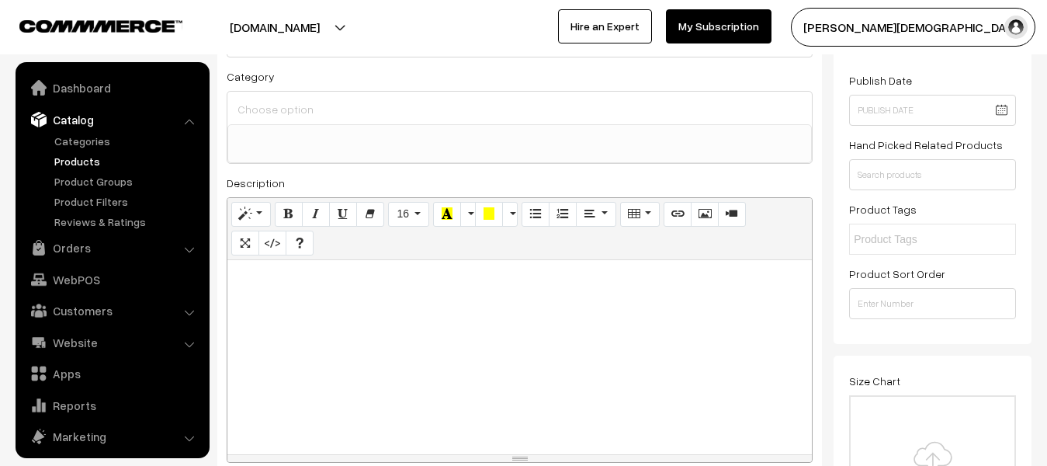
scroll to position [43, 0]
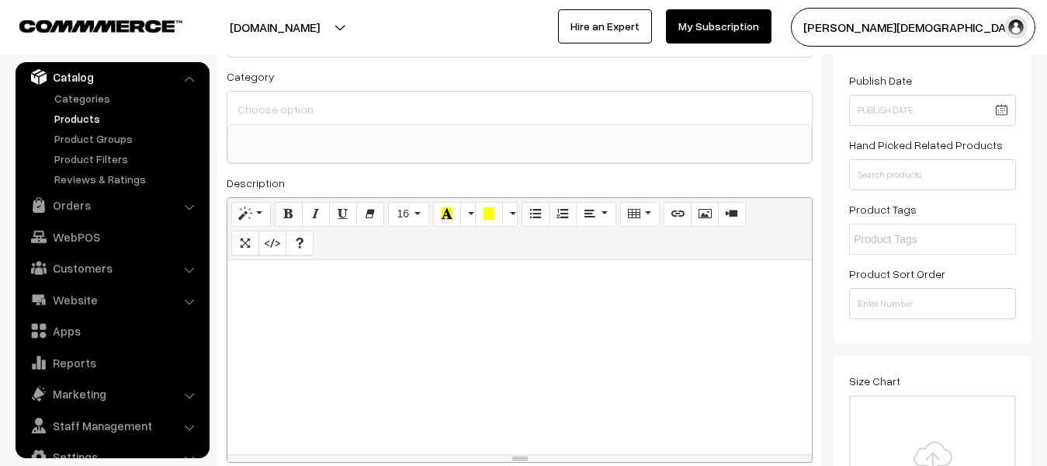
type input "Utkarsh Publication Current Affiars 2025 Half Varshikank Jan-June 2025 Operatio…"
click at [471, 362] on div at bounding box center [519, 357] width 585 height 194
paste div
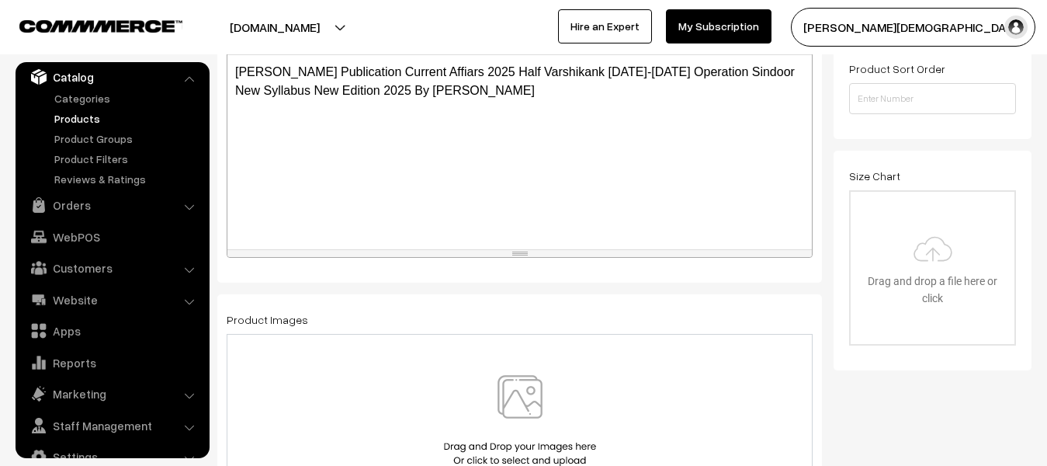
scroll to position [388, 0]
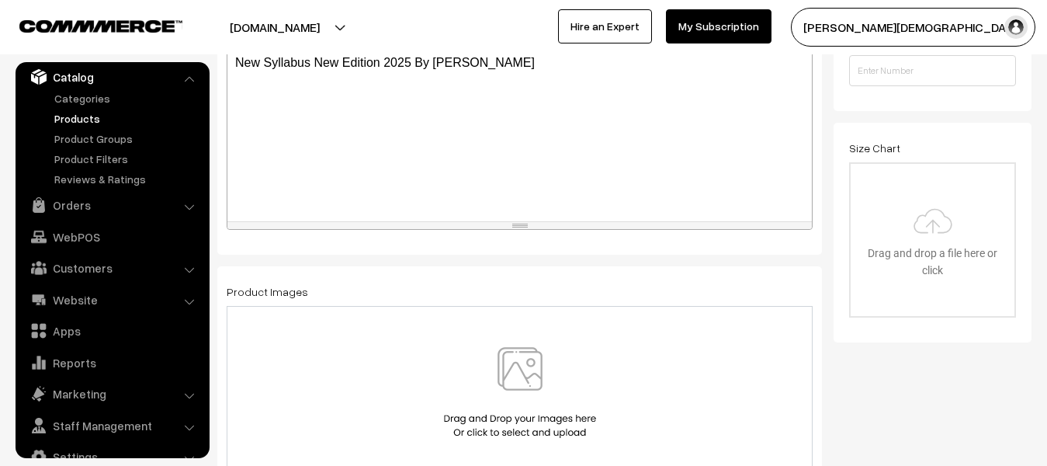
click at [506, 371] on img at bounding box center [520, 392] width 160 height 91
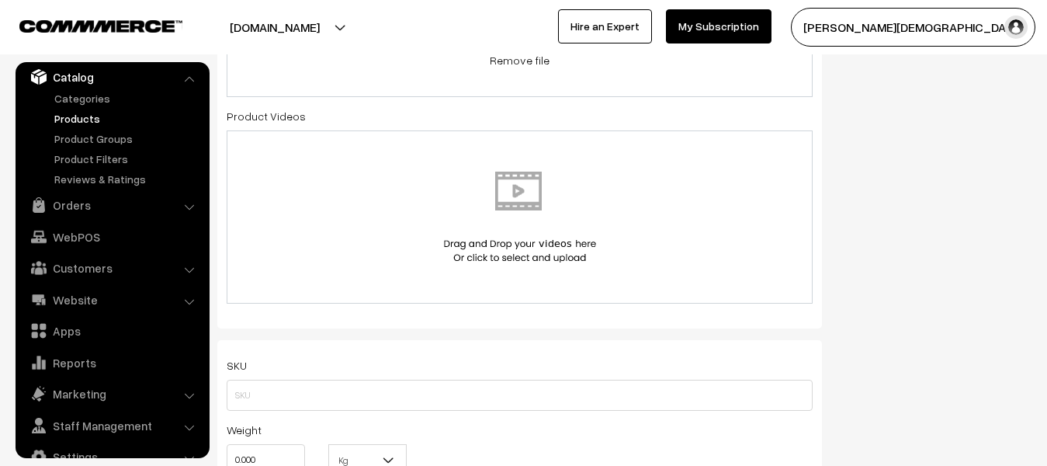
scroll to position [854, 0]
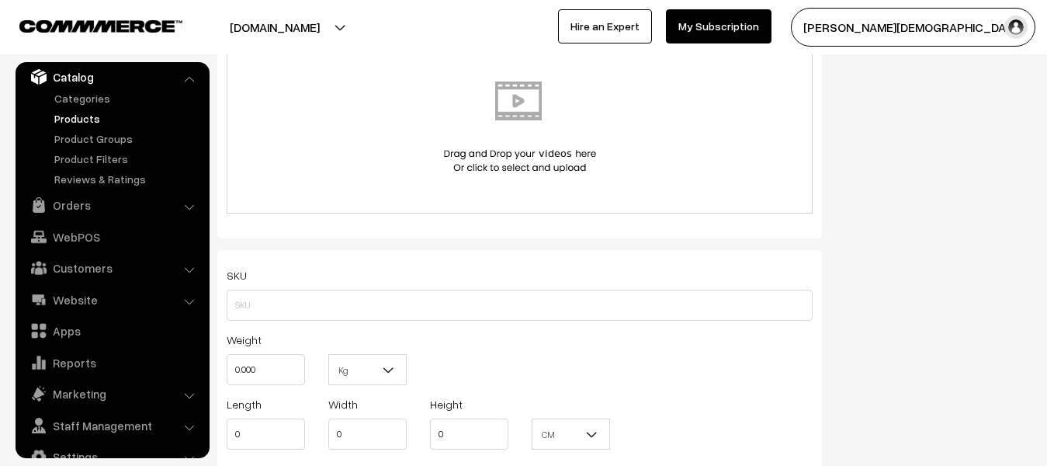
click at [319, 369] on div "Kg Kg" at bounding box center [368, 362] width 102 height 64
click at [301, 369] on input "0.000" at bounding box center [266, 369] width 78 height 31
type input "0"
type input "1"
click at [376, 374] on span "Kg" at bounding box center [367, 369] width 77 height 27
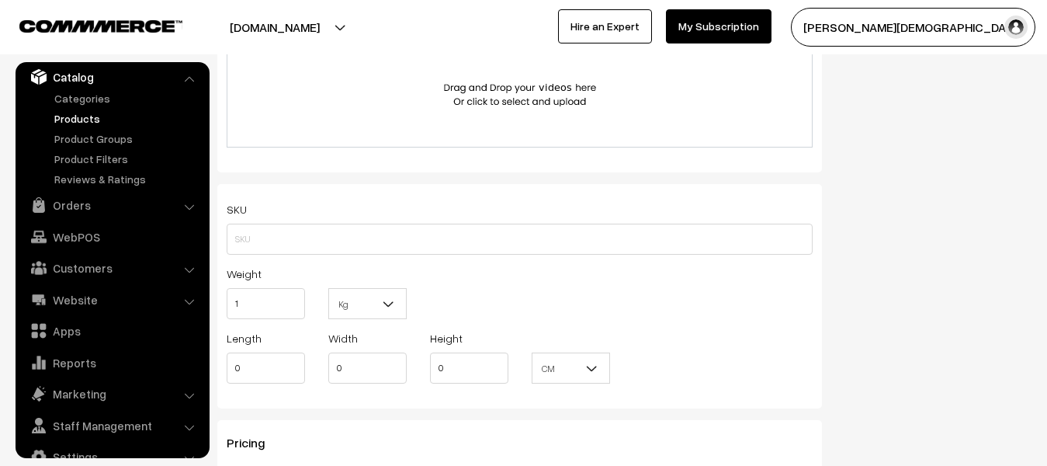
scroll to position [1009, 0]
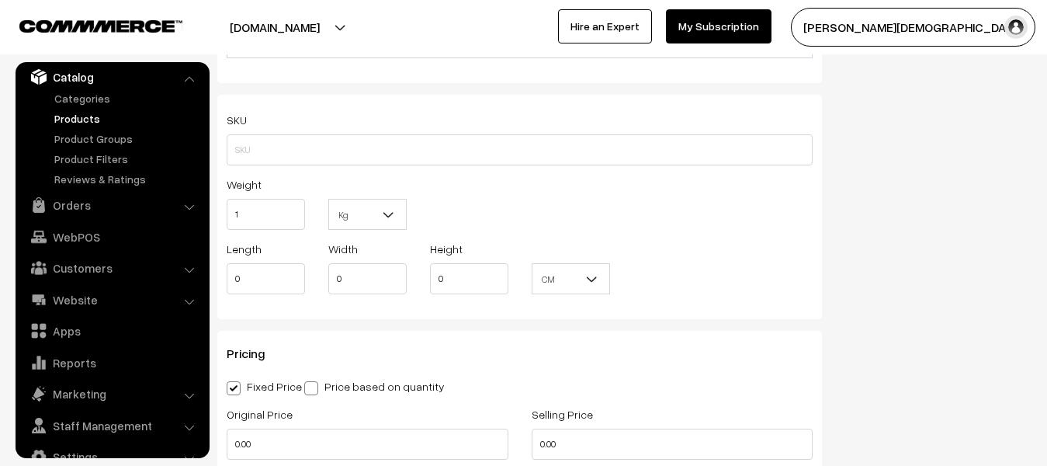
click at [304, 464] on div "Original Price 0.00" at bounding box center [367, 436] width 305 height 64
click at [307, 439] on input "0.00" at bounding box center [368, 443] width 282 height 31
type input "0"
type input "240"
click at [627, 455] on input "0.00" at bounding box center [673, 443] width 282 height 31
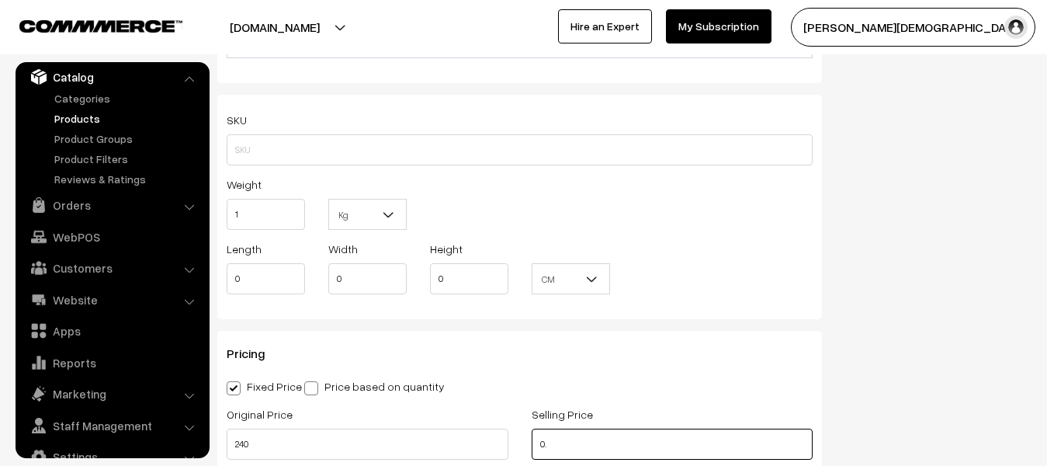
type input "0"
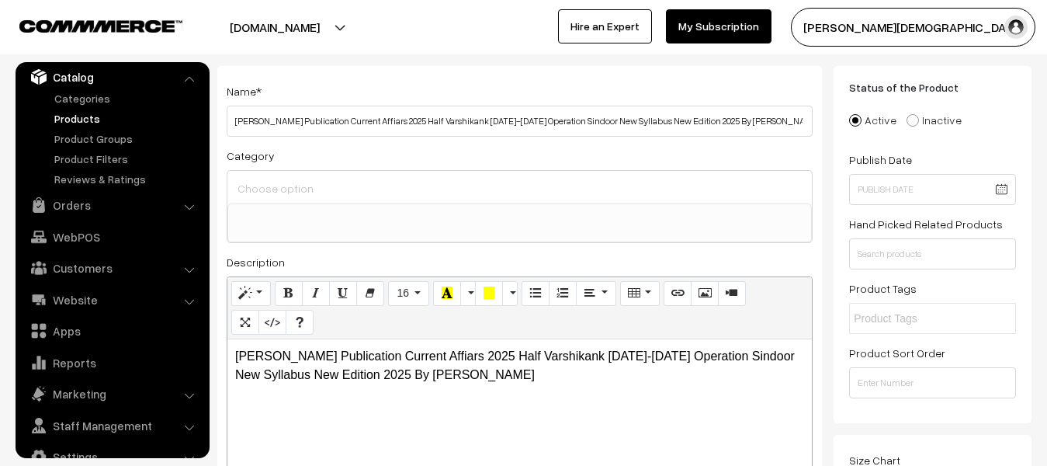
scroll to position [0, 0]
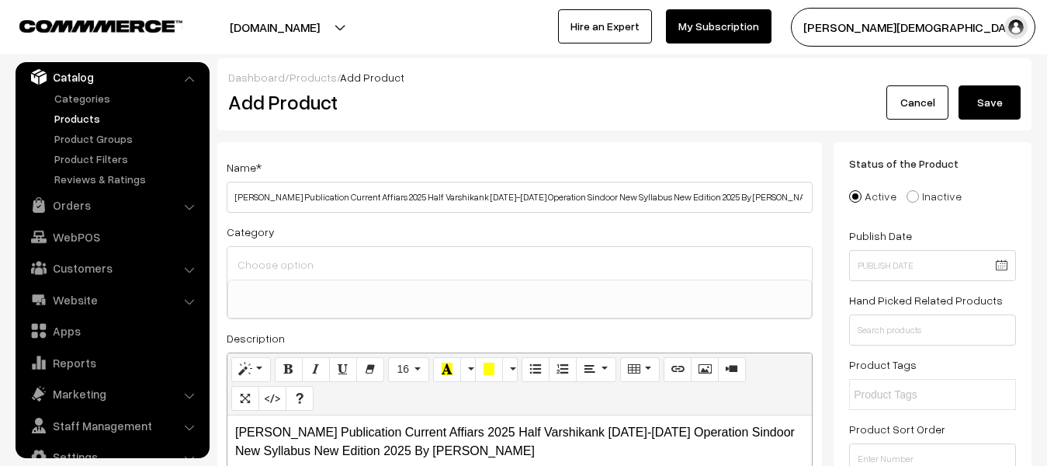
type input "199"
click at [974, 126] on div "Dashboard / Products / Add Product Add Product Cancel Save" at bounding box center [624, 94] width 814 height 72
click at [973, 106] on button "Save" at bounding box center [990, 102] width 62 height 34
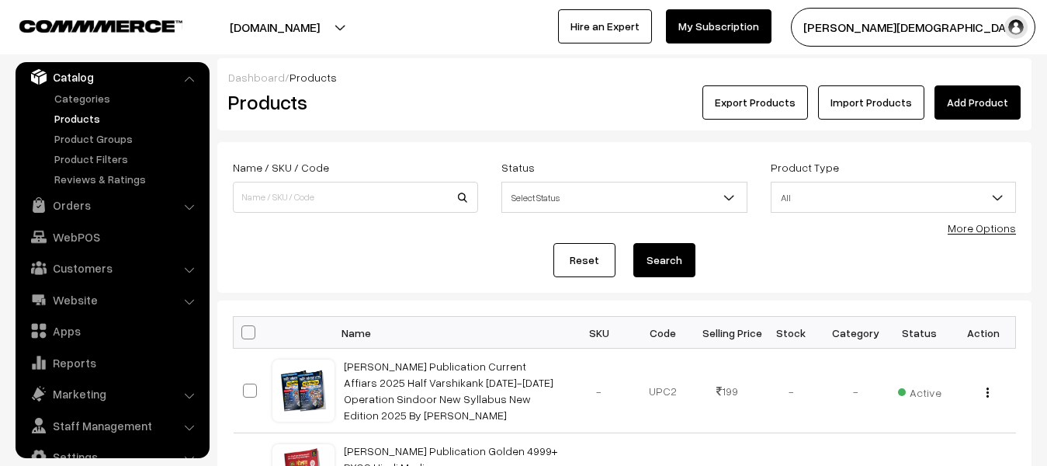
click at [963, 101] on link "Add Product" at bounding box center [978, 102] width 86 height 34
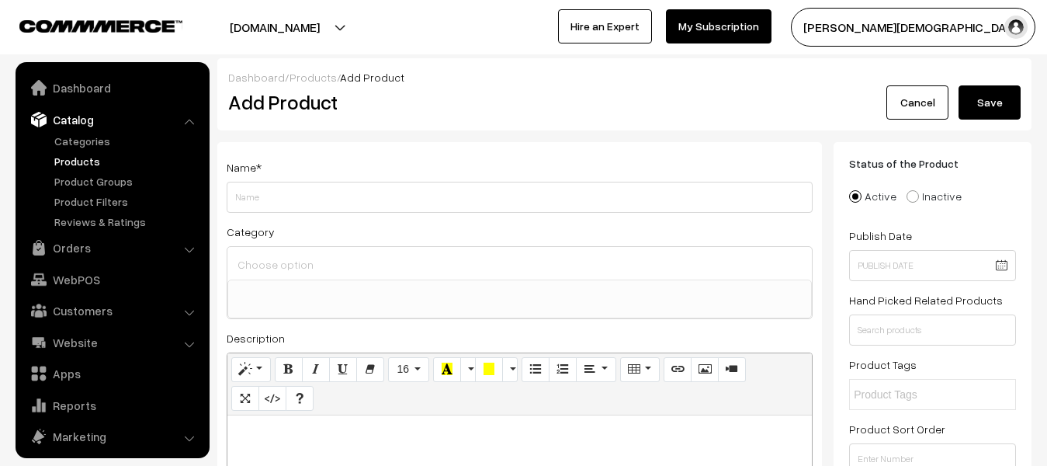
select select
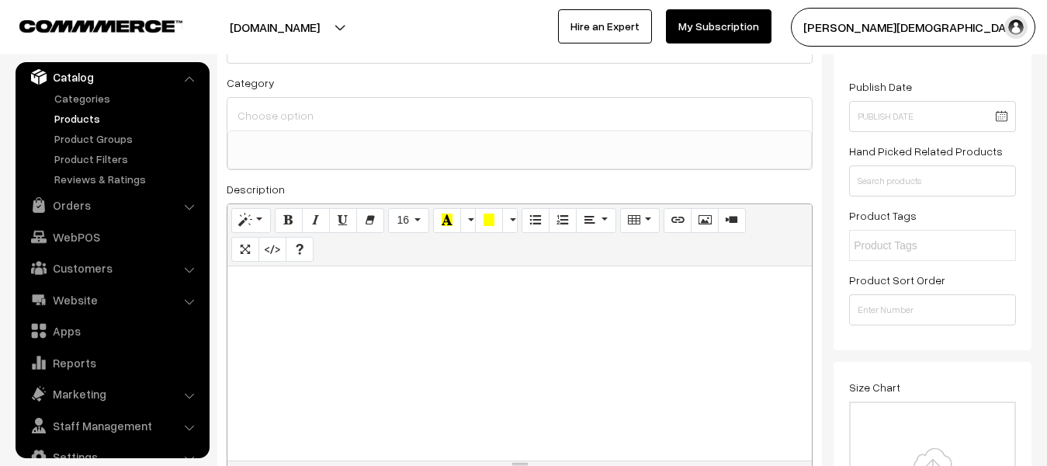
scroll to position [155, 0]
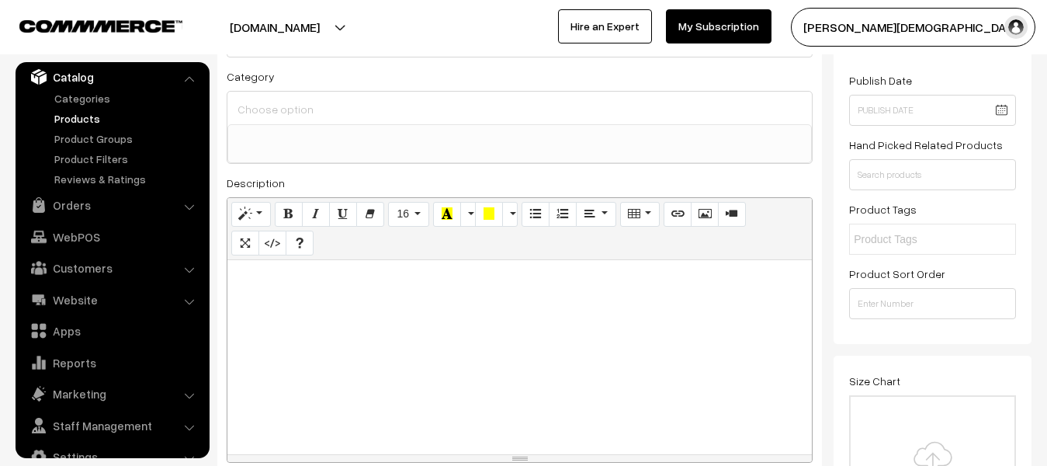
type input "Lucent Publication Samanya Gyan G,K New Syllabus New Edition 2025 By Lucent Pub…"
click at [410, 349] on div at bounding box center [519, 357] width 585 height 194
paste div
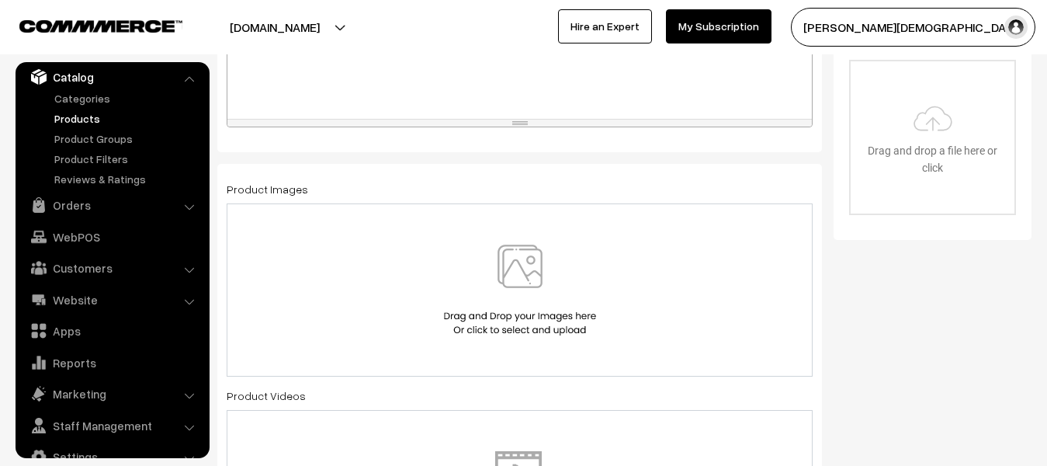
scroll to position [543, 0]
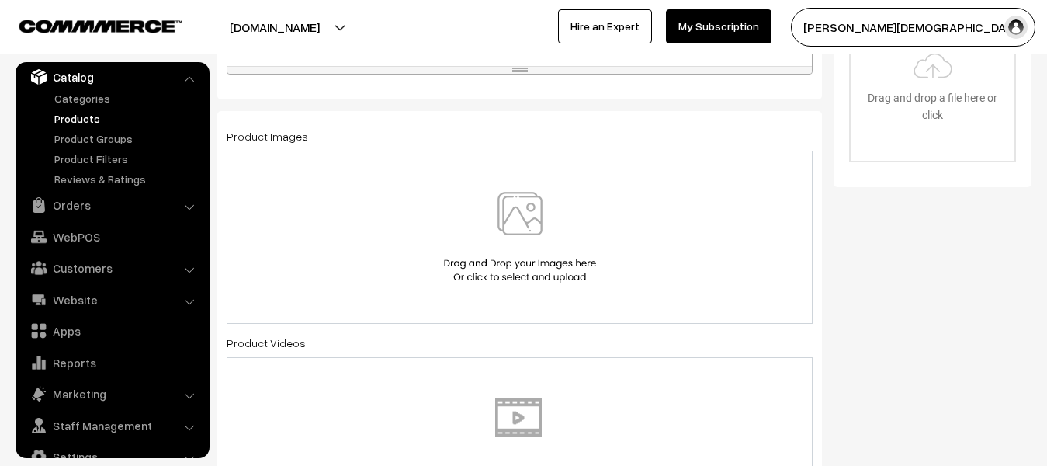
click at [494, 241] on img at bounding box center [520, 237] width 160 height 91
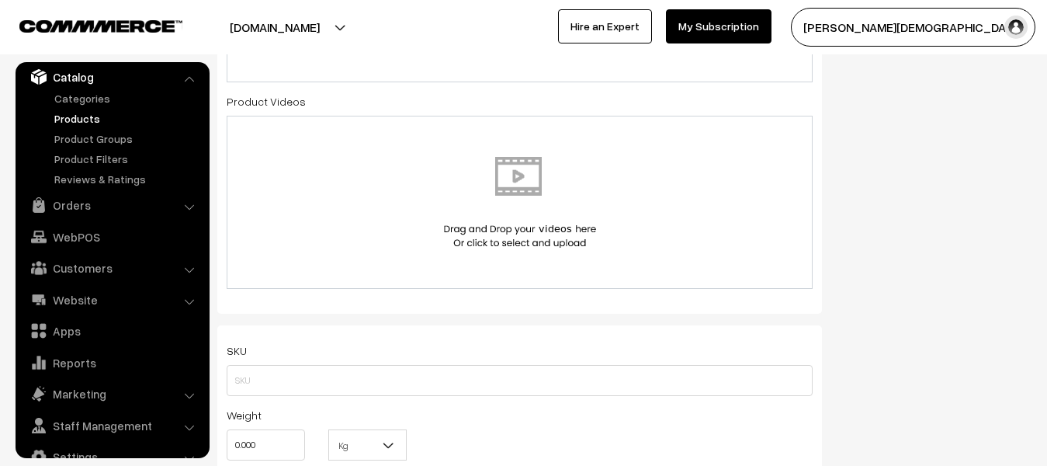
scroll to position [854, 0]
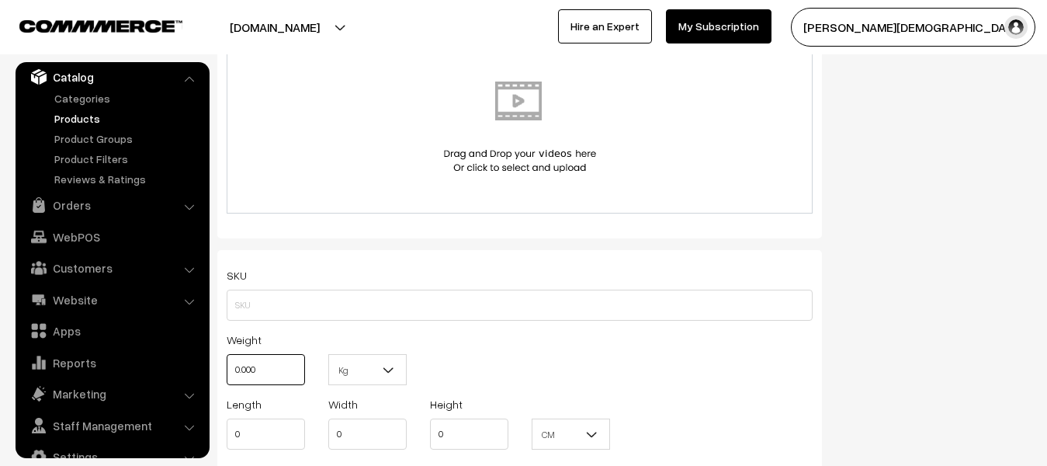
click at [286, 373] on input "0.000" at bounding box center [266, 369] width 78 height 31
type input "0"
type input "1"
click at [385, 370] on b at bounding box center [389, 370] width 16 height 16
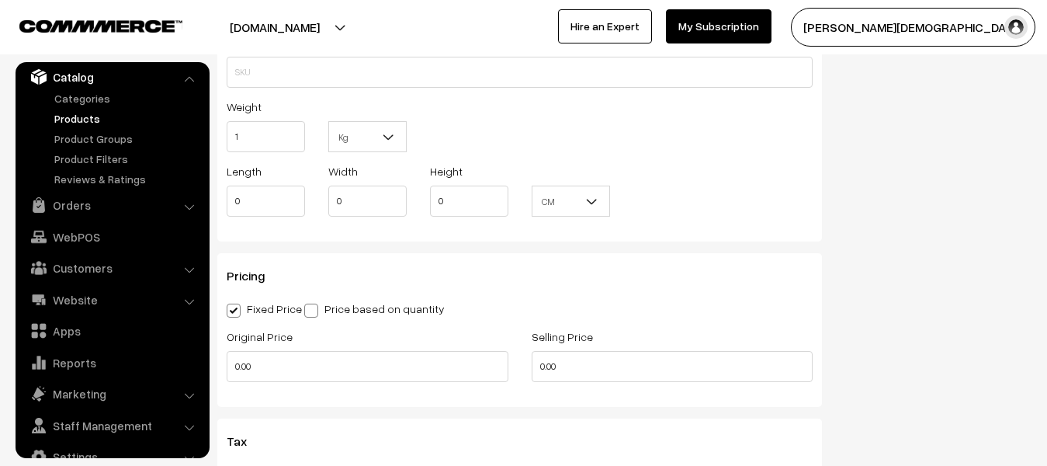
click at [336, 383] on div "Original Price 0.00" at bounding box center [367, 359] width 305 height 64
click at [335, 380] on input "0.00" at bounding box center [368, 366] width 282 height 31
type input "0"
click at [588, 370] on input "0.00" at bounding box center [673, 366] width 282 height 31
type input "0"
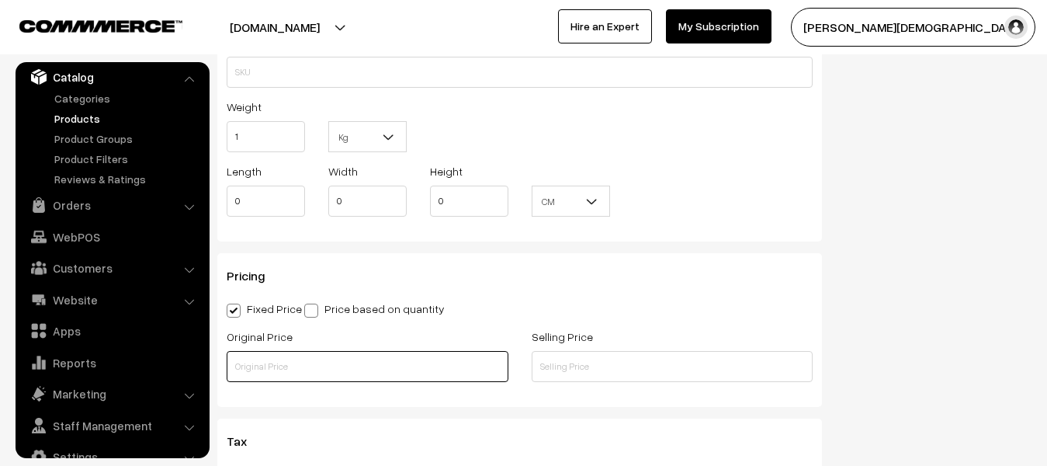
click at [360, 380] on input "text" at bounding box center [368, 366] width 282 height 31
type input "285"
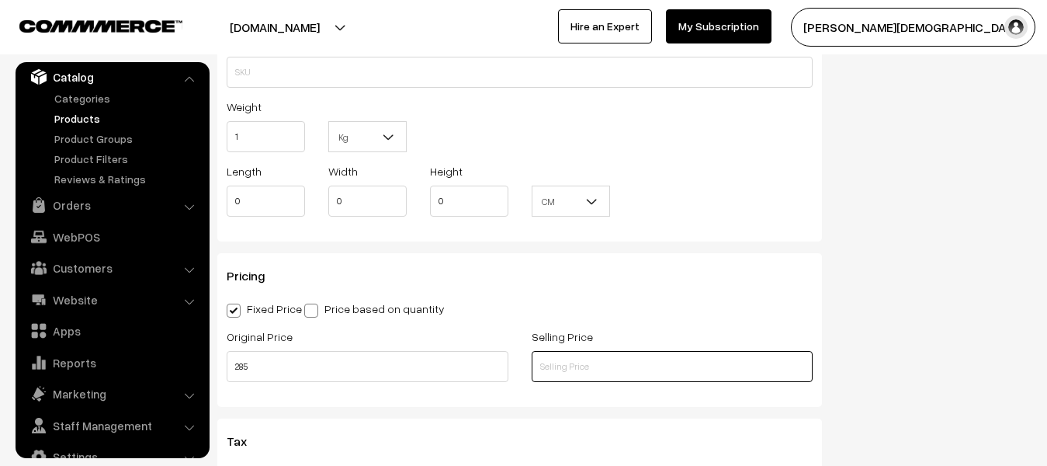
drag, startPoint x: 573, startPoint y: 366, endPoint x: 574, endPoint y: 356, distance: 10.2
click at [574, 361] on input "text" at bounding box center [673, 366] width 282 height 31
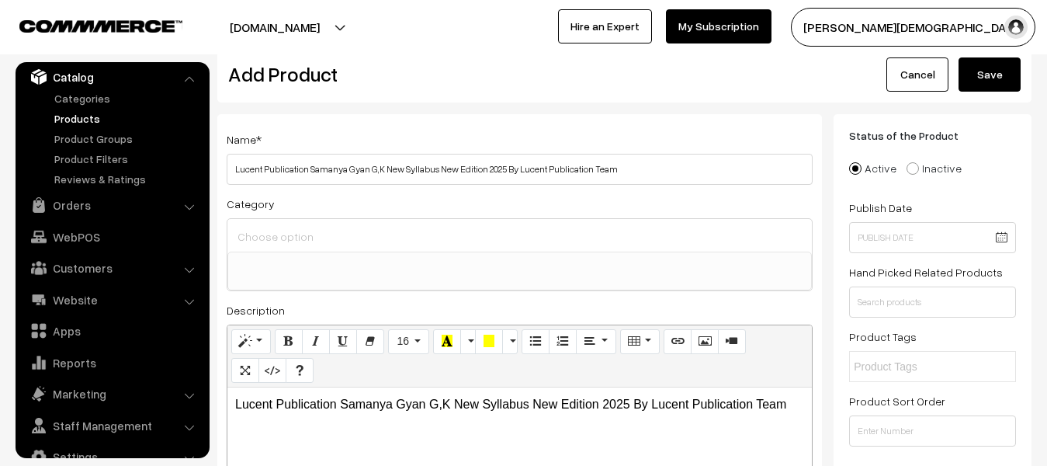
scroll to position [0, 0]
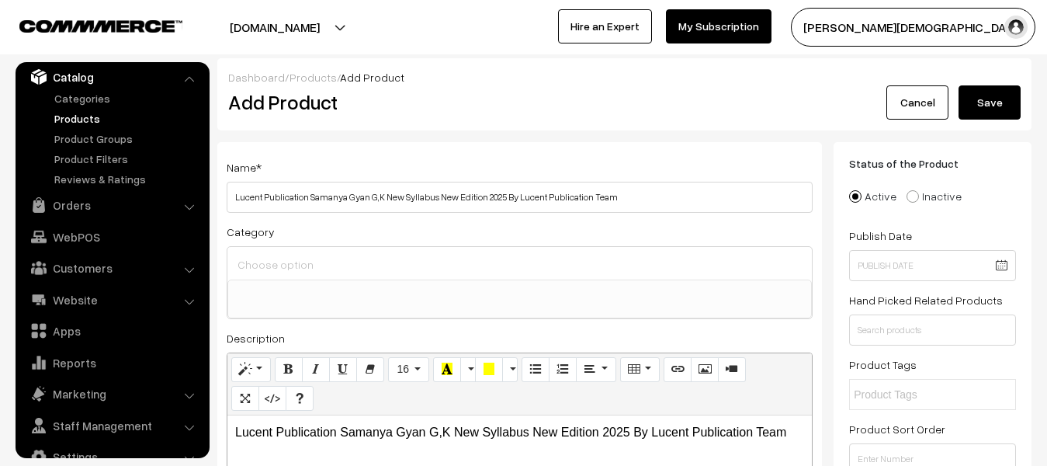
type input "199"
click at [985, 109] on button "Save" at bounding box center [990, 102] width 62 height 34
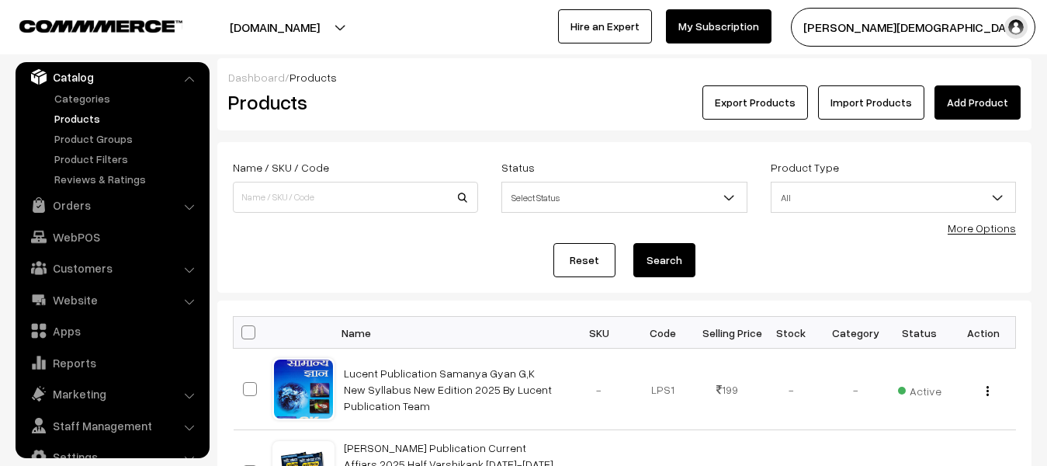
click at [971, 100] on link "Add Product" at bounding box center [978, 102] width 86 height 34
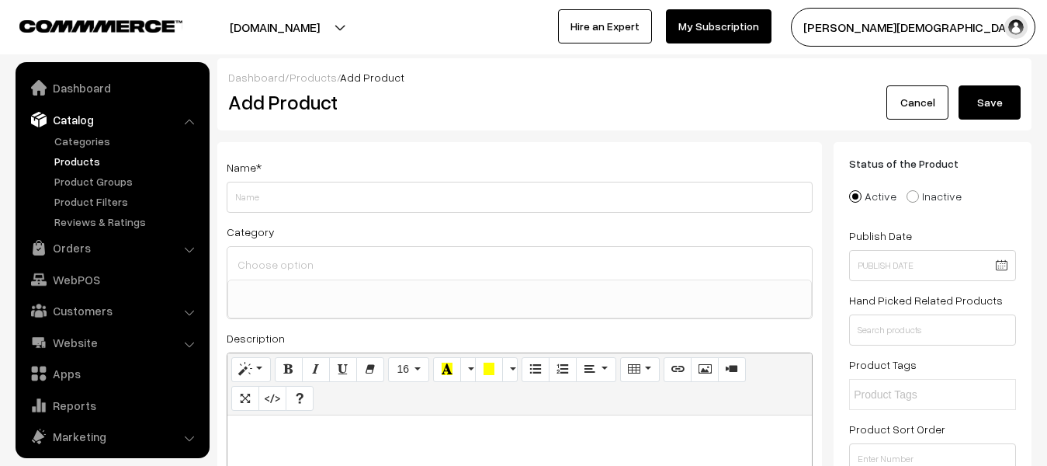
select select
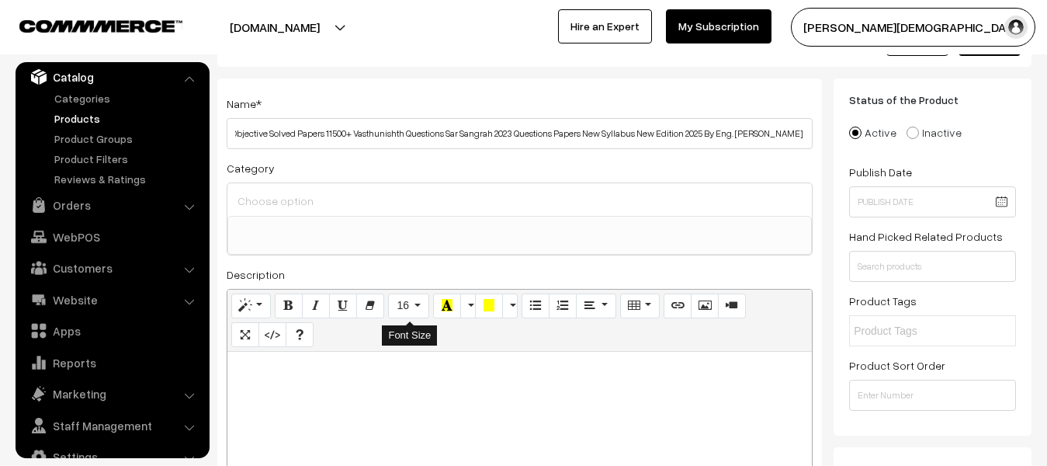
scroll to position [155, 0]
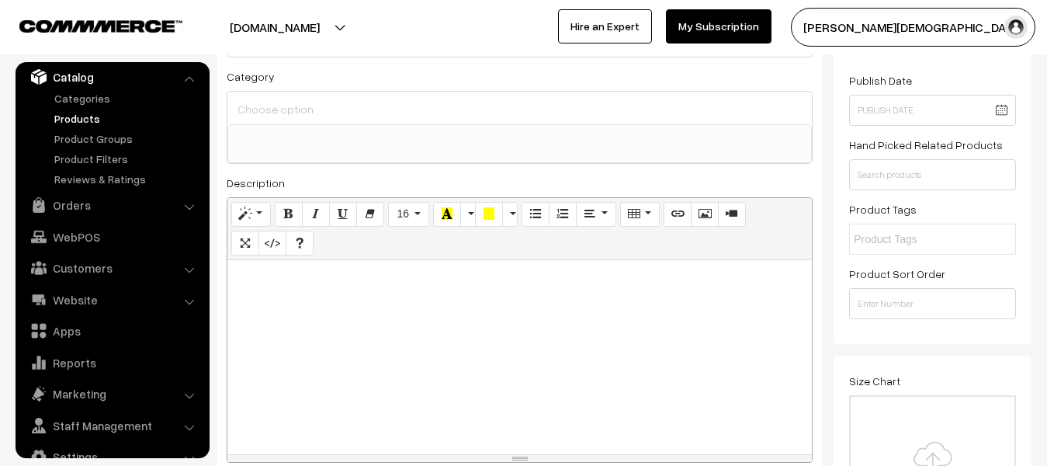
type input "PRP Publiocation New Edition 3.0 ITI Electrician Trade Objective Solved Papers …"
click at [383, 340] on div at bounding box center [519, 357] width 585 height 194
paste div
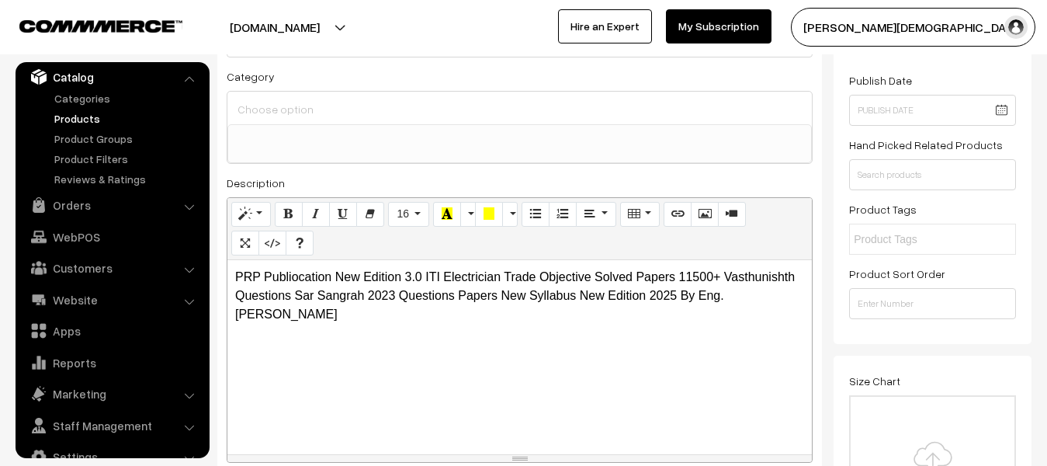
scroll to position [311, 0]
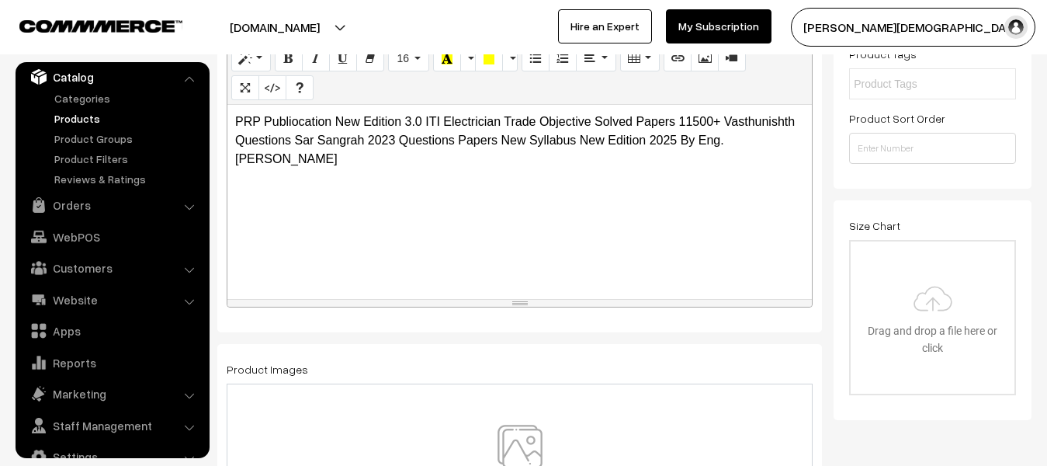
click at [526, 437] on img at bounding box center [520, 470] width 160 height 91
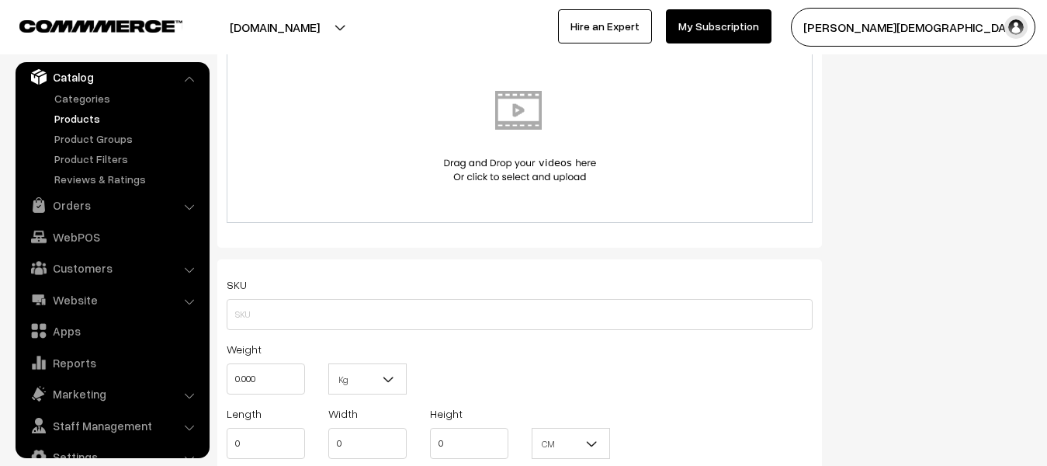
scroll to position [854, 0]
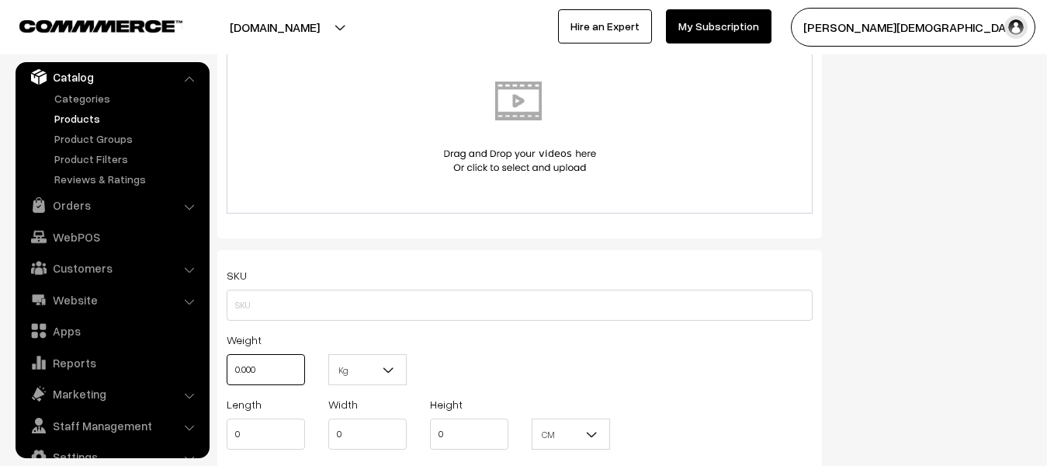
click at [276, 370] on input "0.000" at bounding box center [266, 369] width 78 height 31
type input "0"
type input "1"
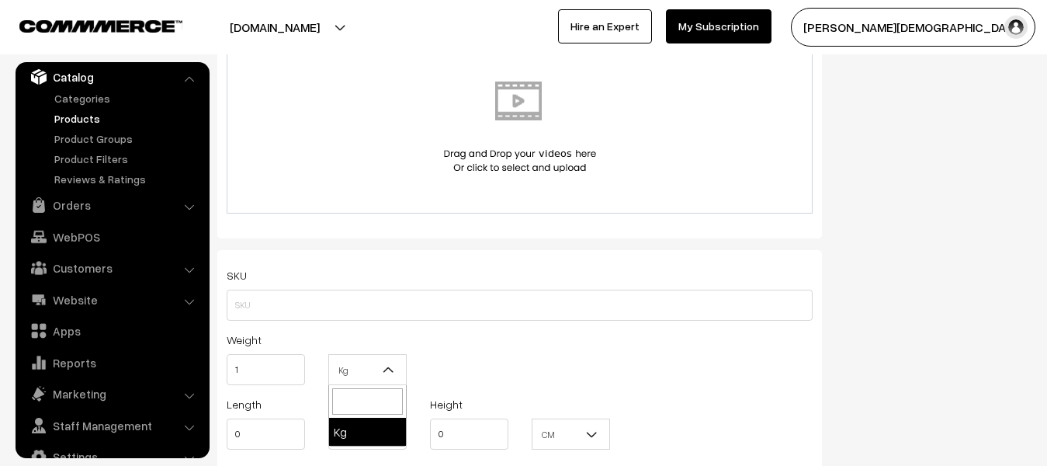
click at [380, 372] on span "Kg" at bounding box center [367, 369] width 77 height 27
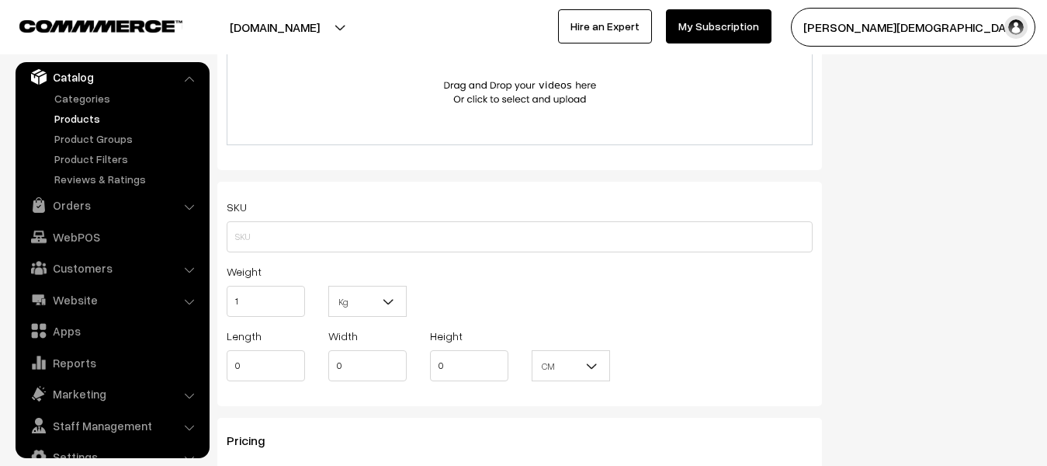
scroll to position [1009, 0]
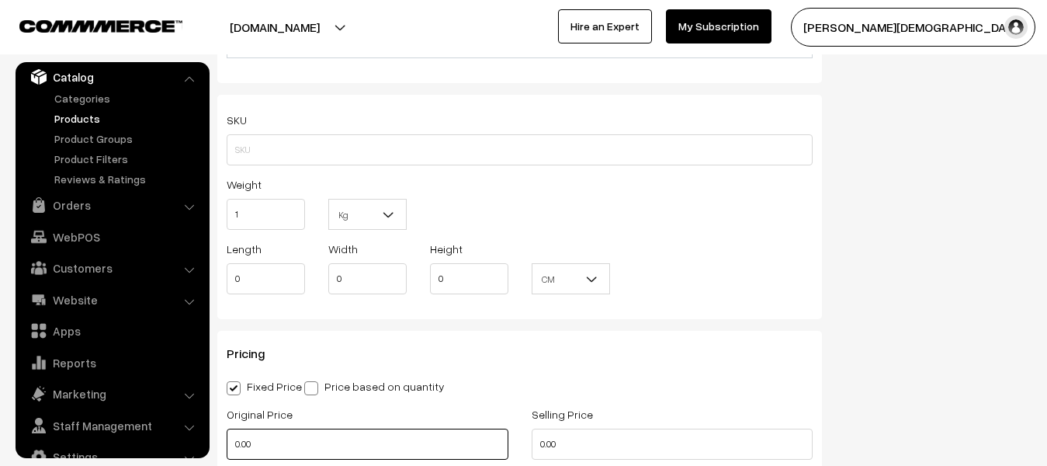
click at [328, 435] on input "0.00" at bounding box center [368, 443] width 282 height 31
type input "0"
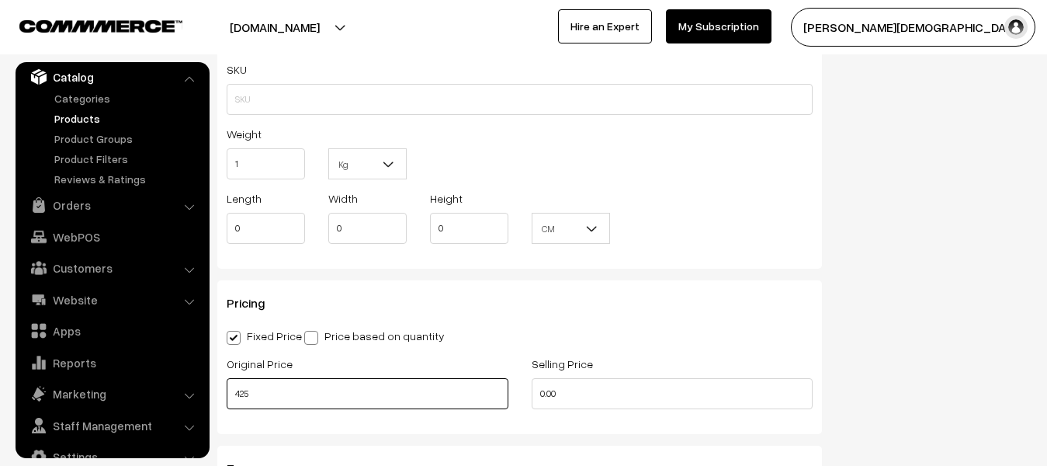
scroll to position [1164, 0]
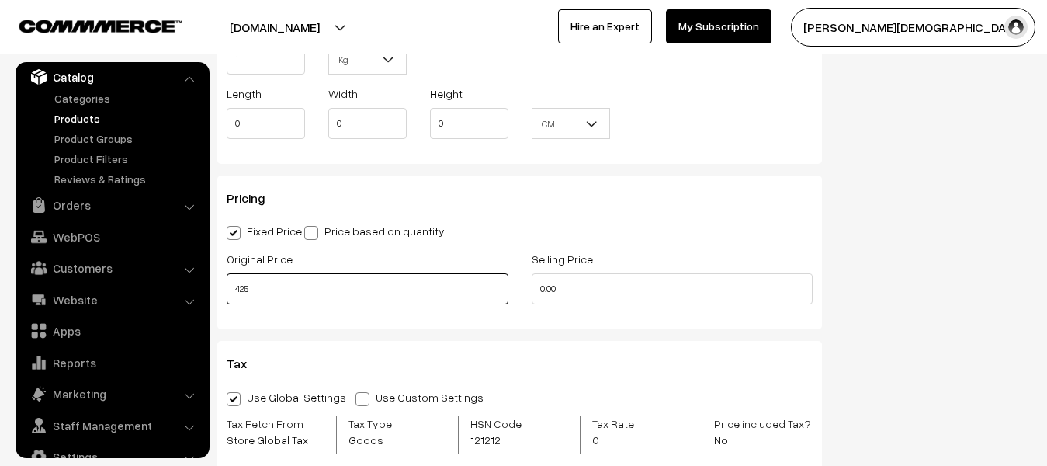
type input "425"
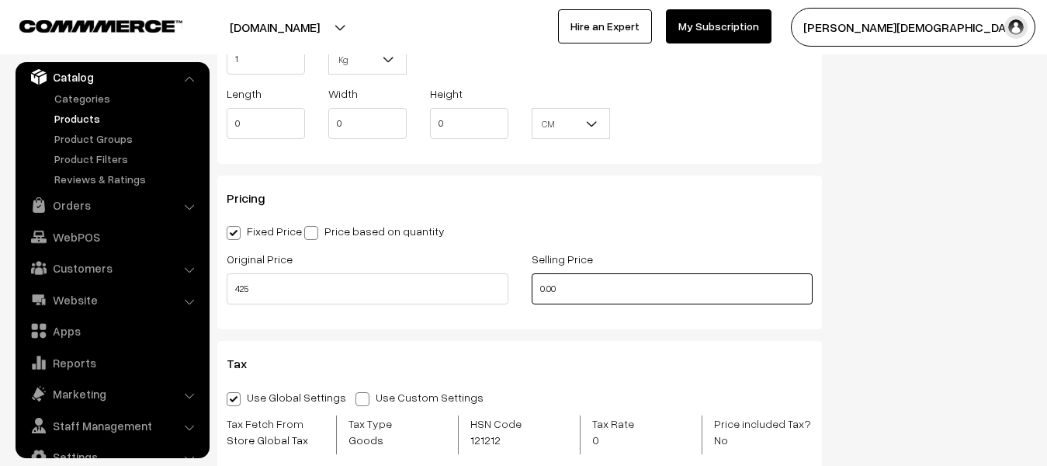
click at [581, 296] on input "0.00" at bounding box center [673, 288] width 282 height 31
type input "0"
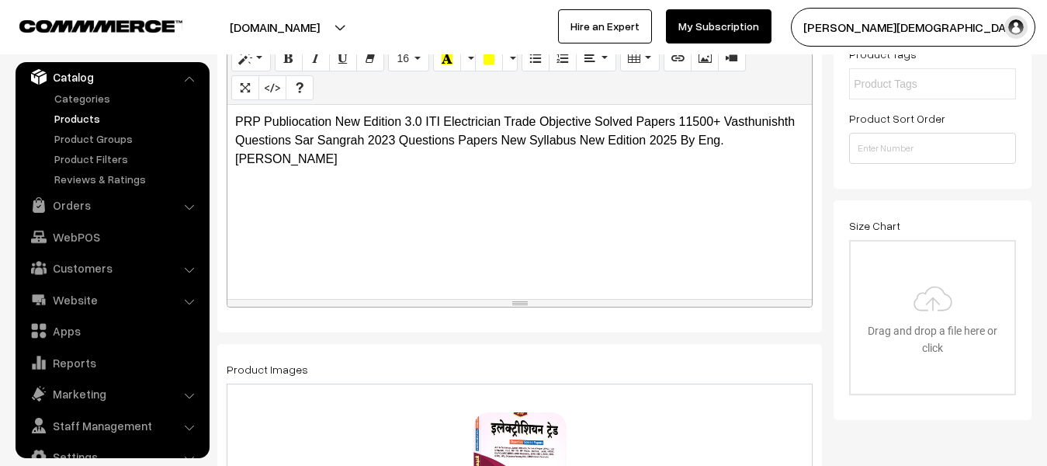
scroll to position [0, 0]
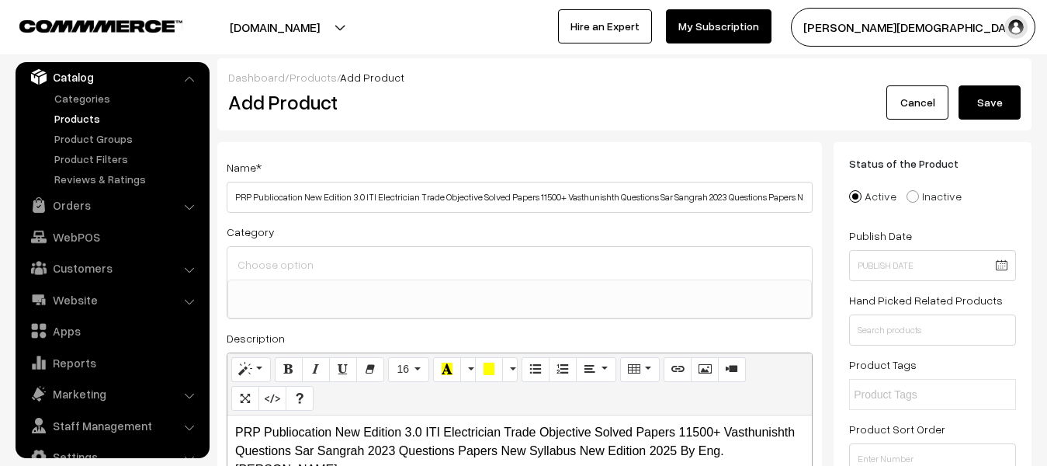
type input "299"
click at [1008, 93] on button "Save" at bounding box center [990, 102] width 62 height 34
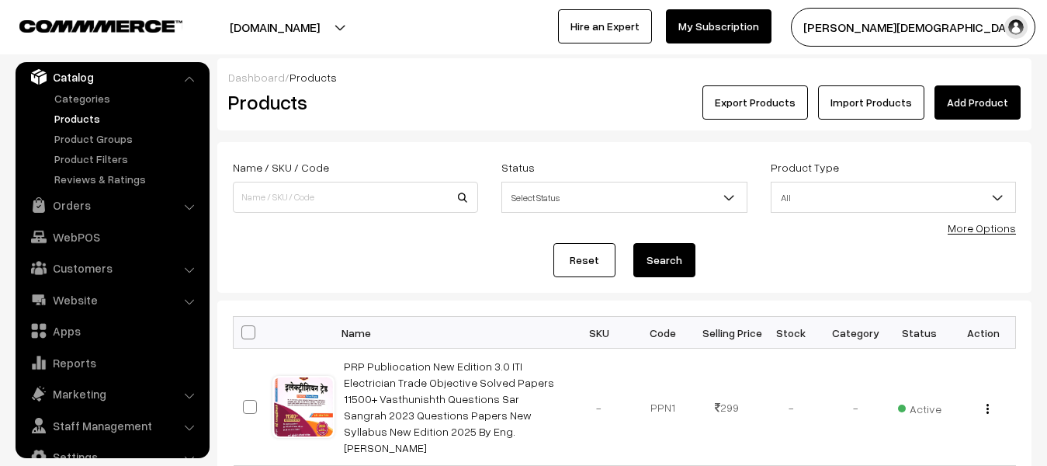
click at [970, 96] on link "Add Product" at bounding box center [978, 102] width 86 height 34
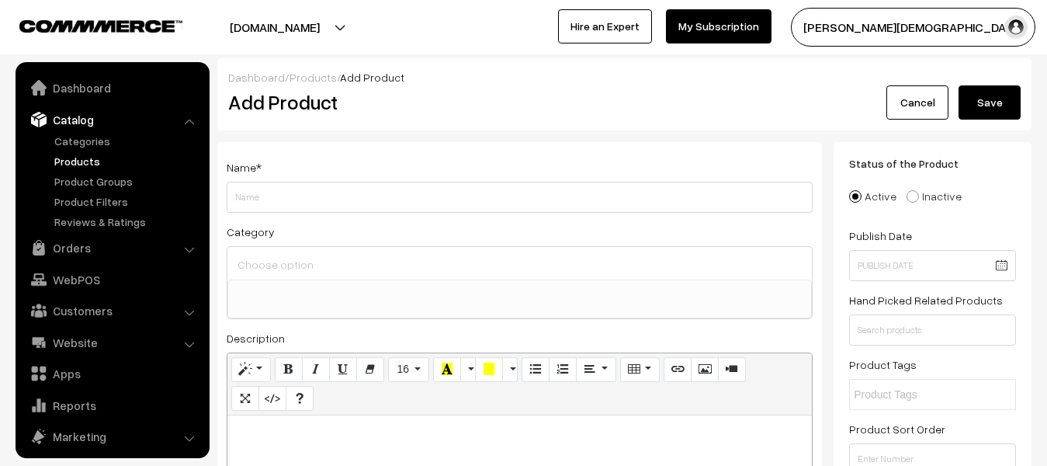
select select
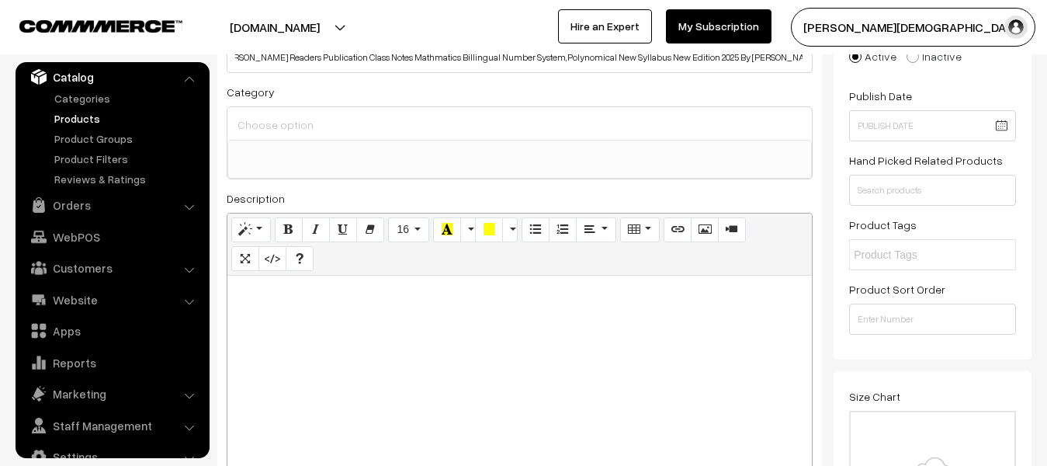
scroll to position [155, 0]
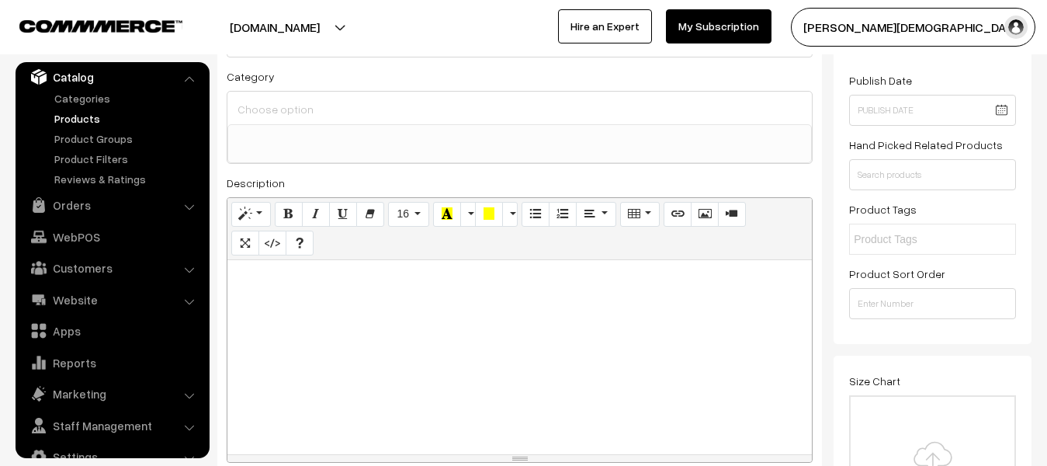
type input "[PERSON_NAME] Readers Publication Class Notes Mathmatics Billingual Number Syst…"
click at [397, 289] on div at bounding box center [519, 357] width 585 height 194
paste div
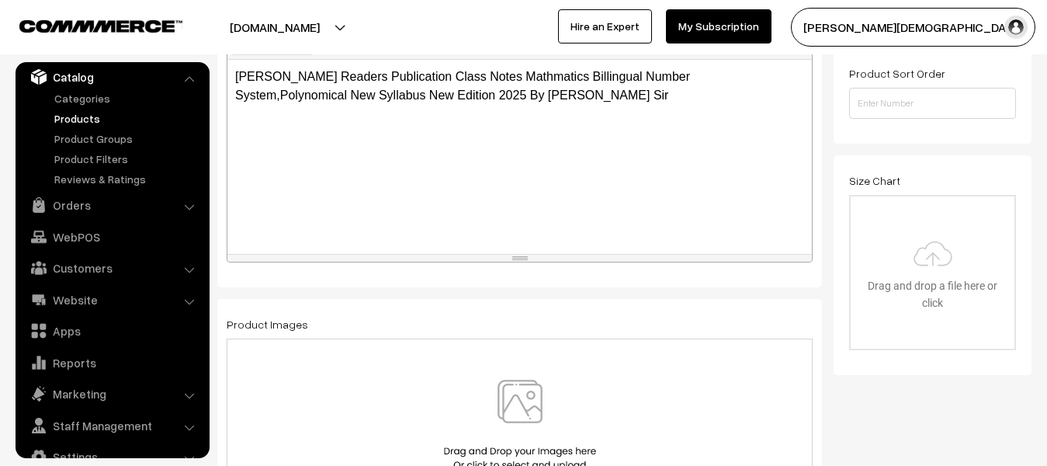
scroll to position [388, 0]
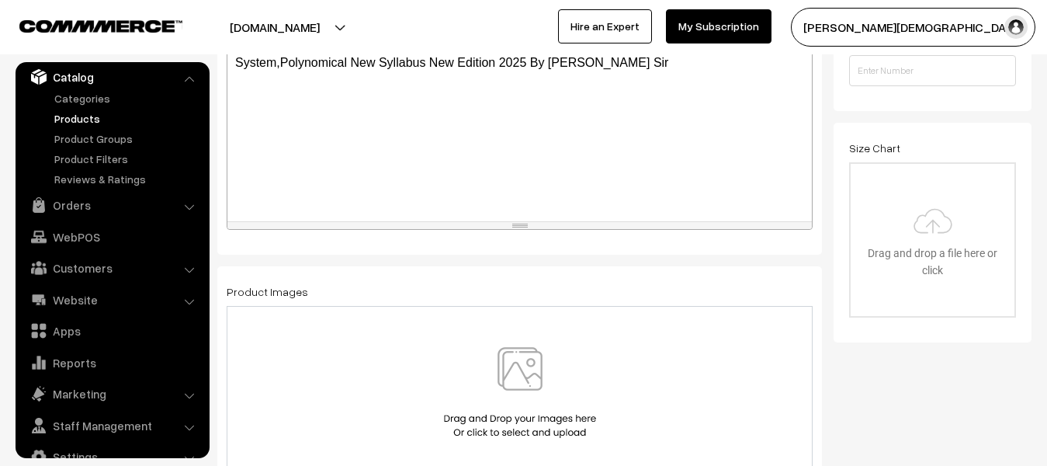
click at [485, 367] on img at bounding box center [520, 392] width 160 height 91
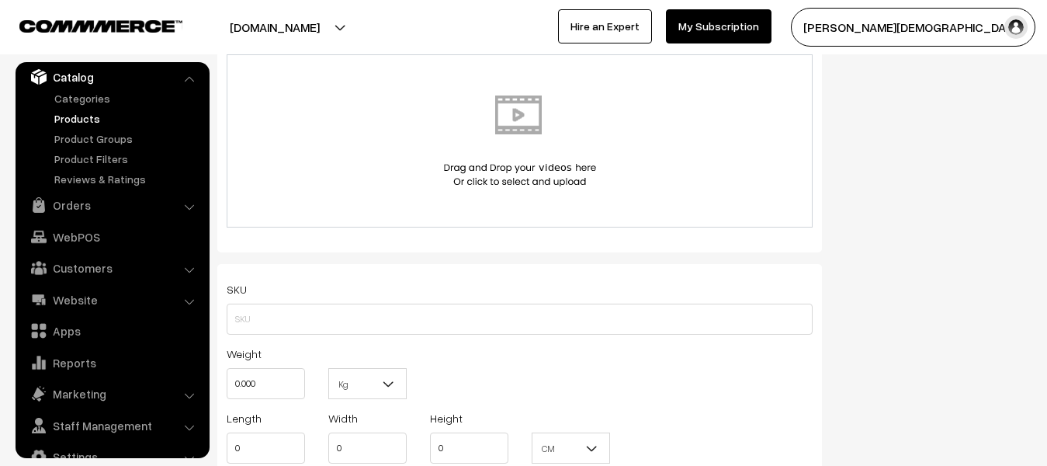
scroll to position [854, 0]
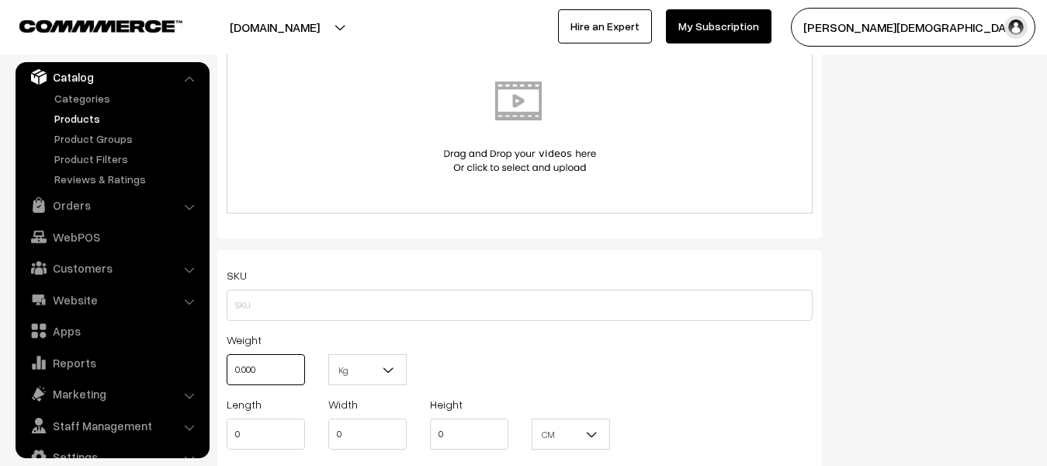
click at [274, 373] on input "0.000" at bounding box center [266, 369] width 78 height 31
type input "0"
type input "1"
drag, startPoint x: 382, startPoint y: 370, endPoint x: 380, endPoint y: 378, distance: 8.9
click at [381, 369] on b at bounding box center [389, 370] width 16 height 16
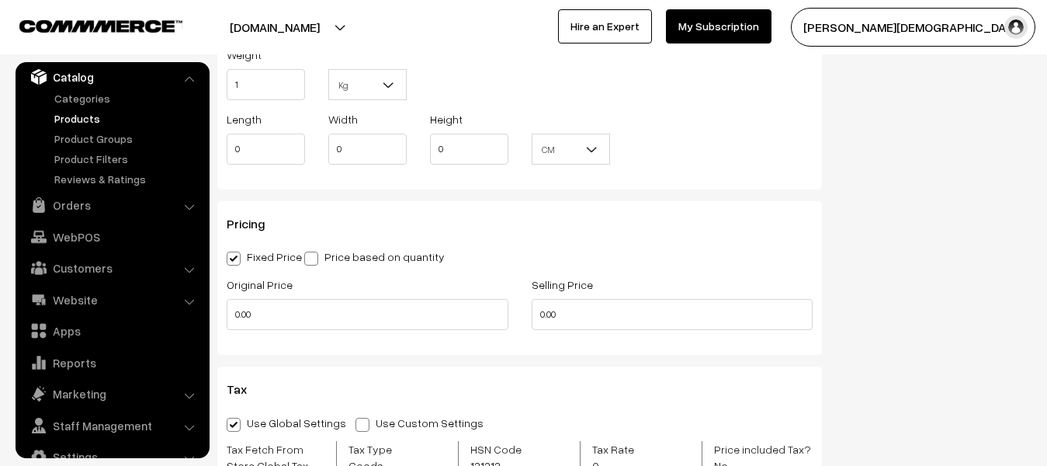
scroll to position [1164, 0]
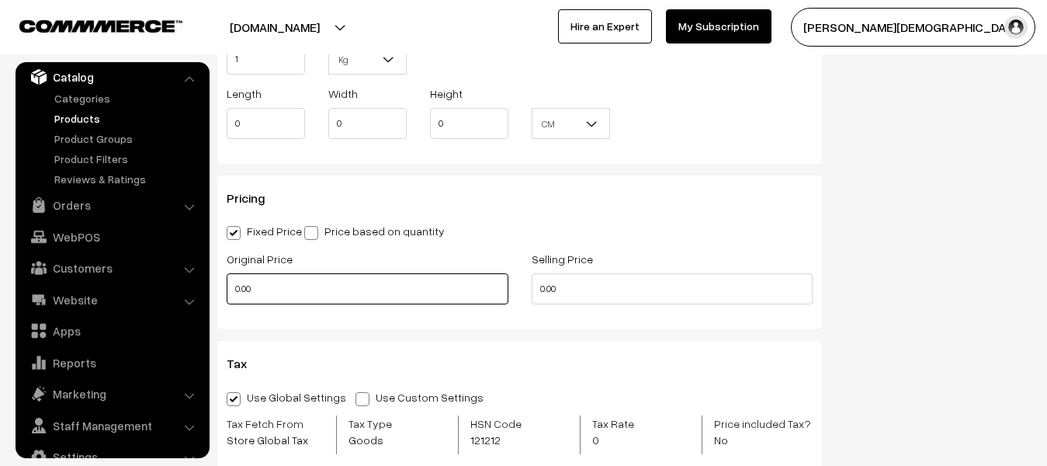
click at [304, 288] on input "0.00" at bounding box center [368, 288] width 282 height 31
type input "0"
type input "399"
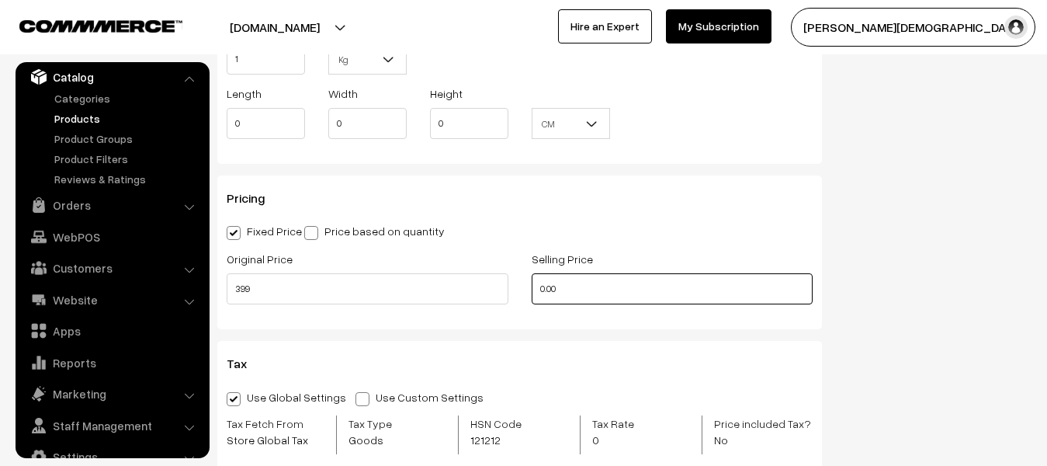
click at [585, 295] on input "0.00" at bounding box center [673, 288] width 282 height 31
type input "0"
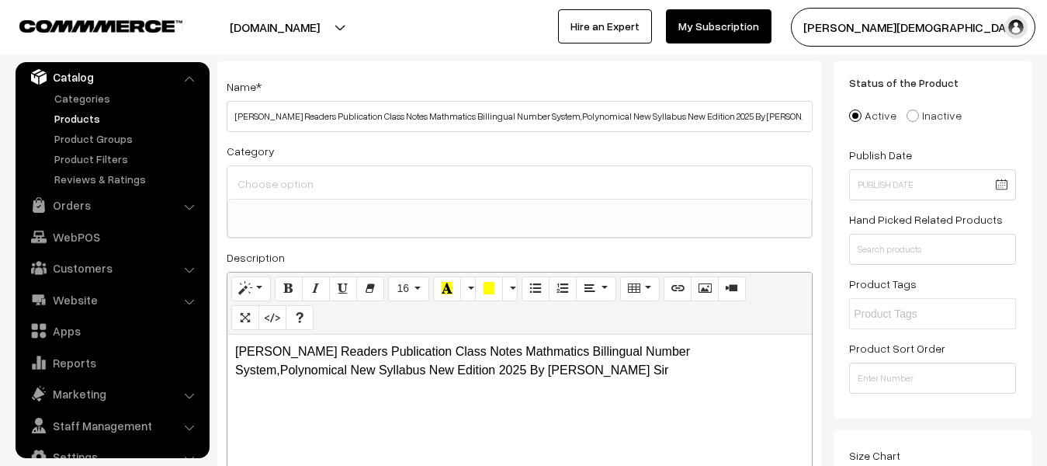
scroll to position [0, 0]
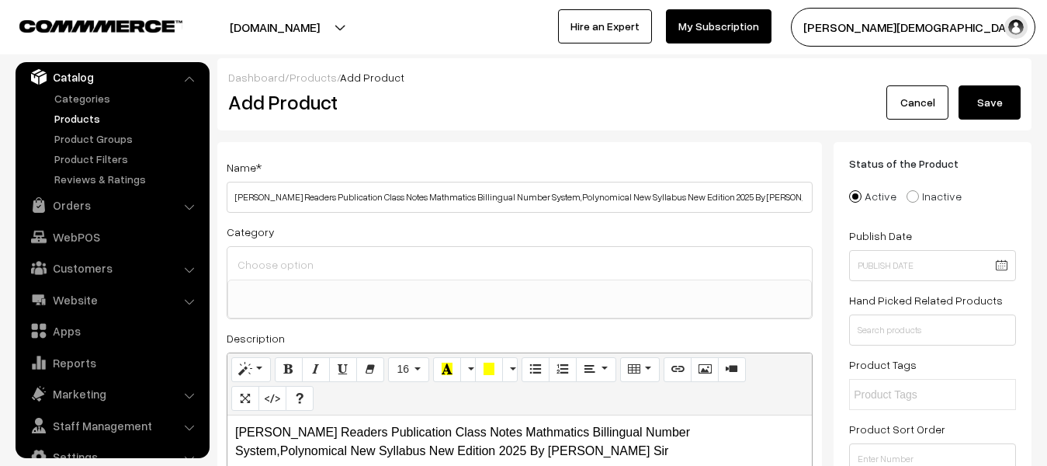
type input "249"
click at [972, 95] on button "Save" at bounding box center [990, 102] width 62 height 34
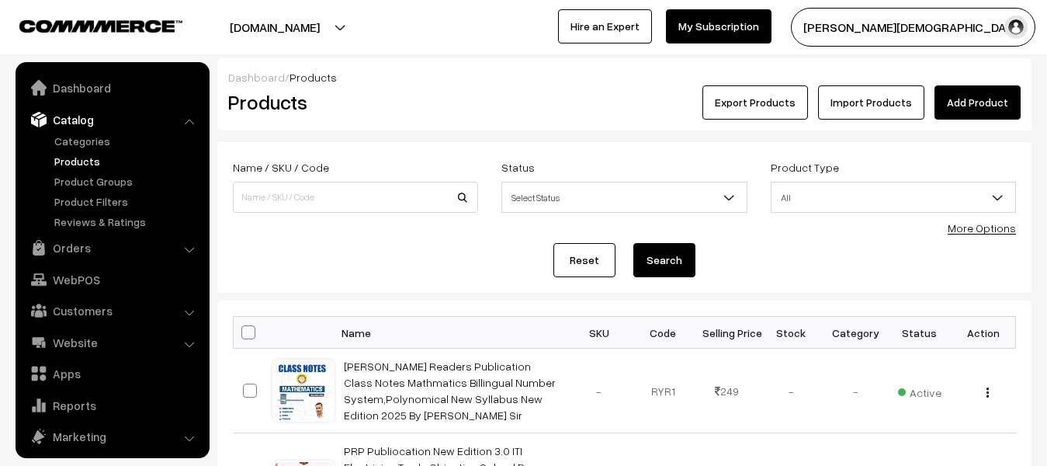
scroll to position [43, 0]
